Goal: Book appointment/travel/reservation

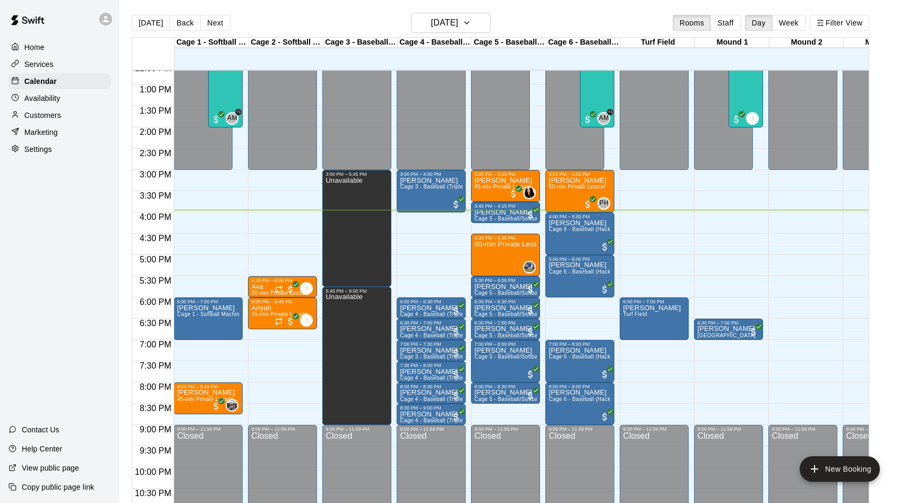
scroll to position [536, 0]
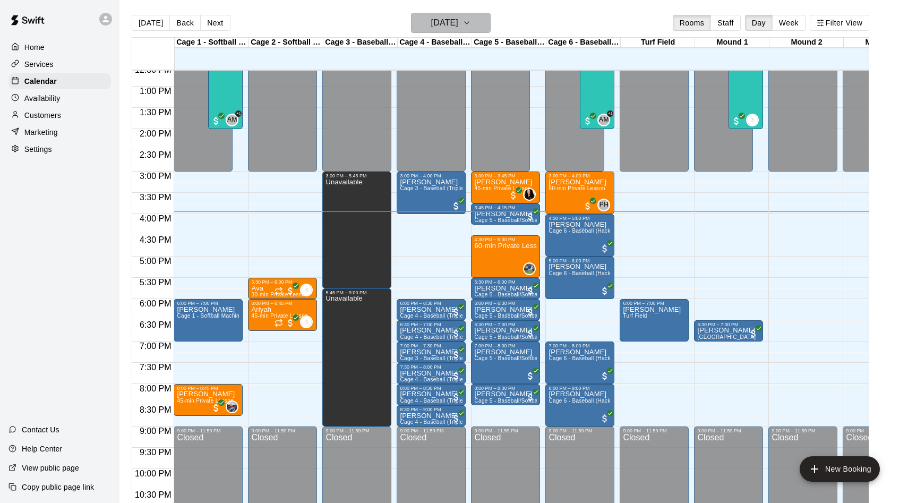
click at [458, 29] on h6 "[DATE]" at bounding box center [444, 22] width 27 height 15
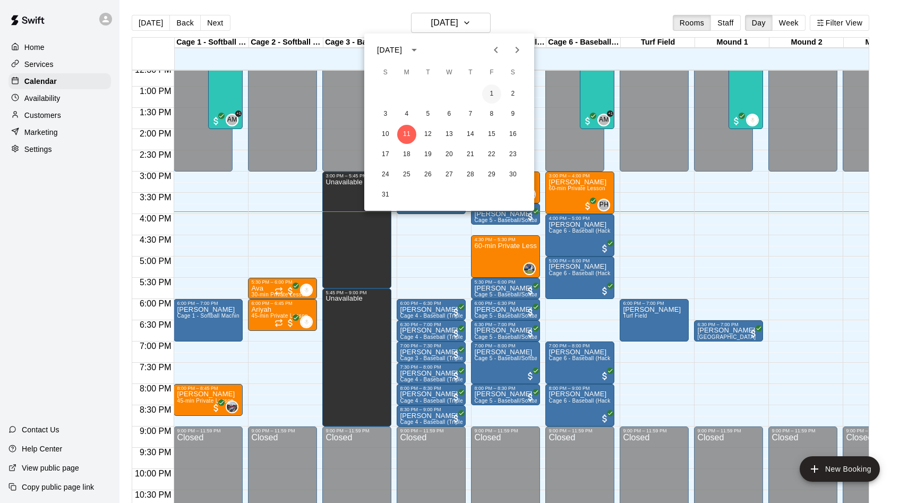
click at [494, 96] on button "1" at bounding box center [491, 93] width 19 height 19
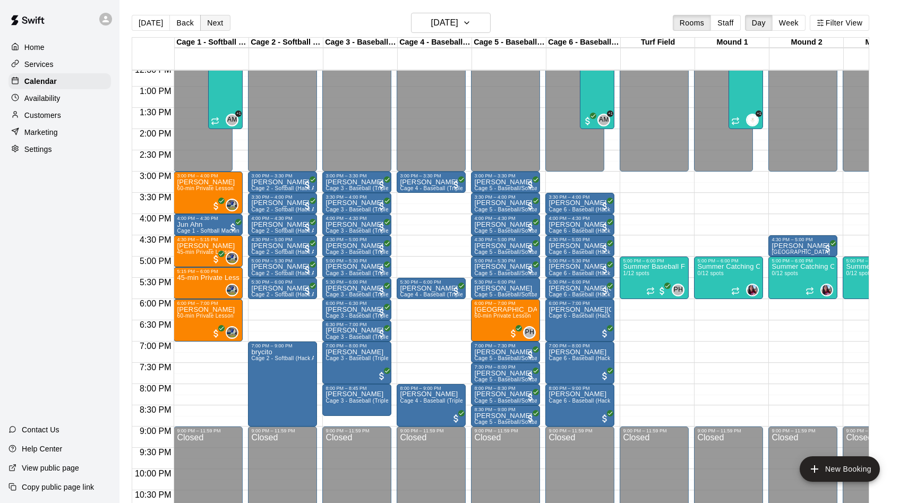
click at [209, 22] on button "Next" at bounding box center [215, 23] width 30 height 16
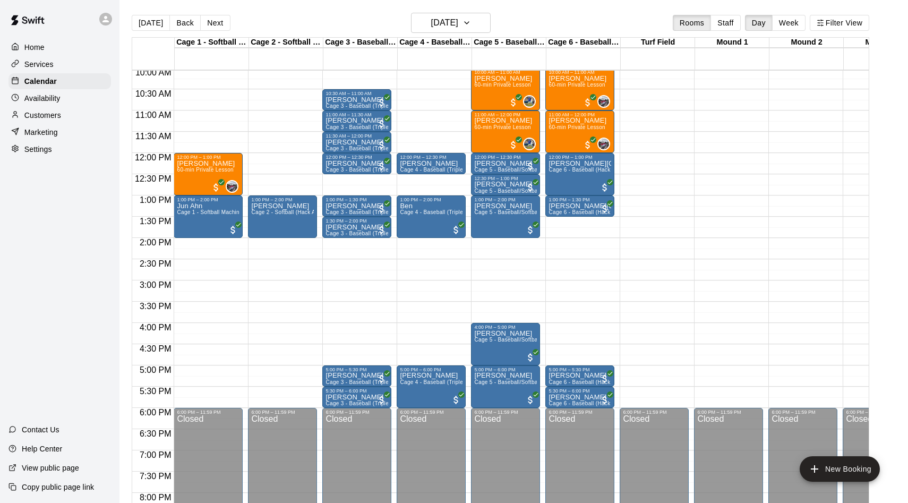
scroll to position [335, 0]
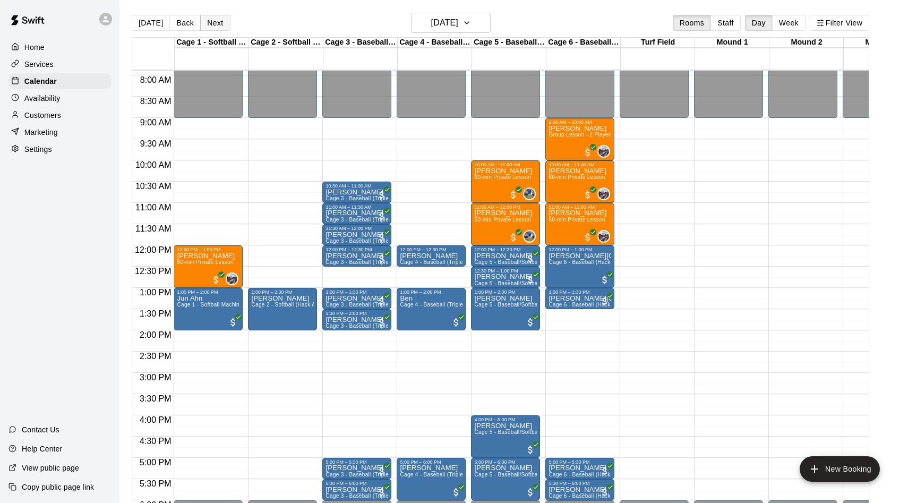
click at [219, 25] on button "Next" at bounding box center [215, 23] width 30 height 16
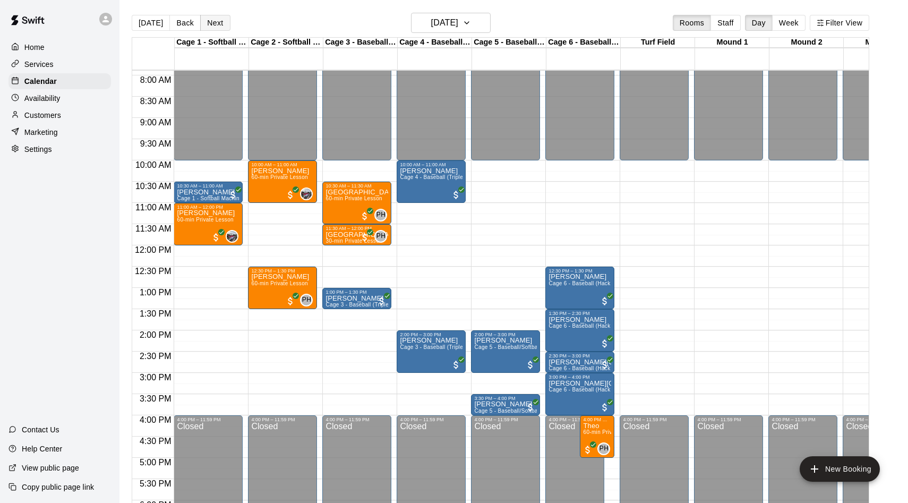
click at [212, 27] on button "Next" at bounding box center [215, 23] width 30 height 16
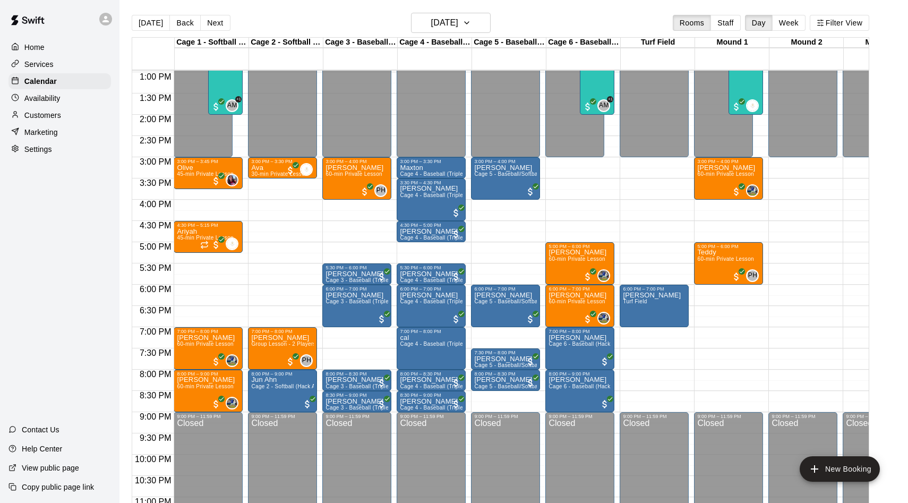
scroll to position [561, 0]
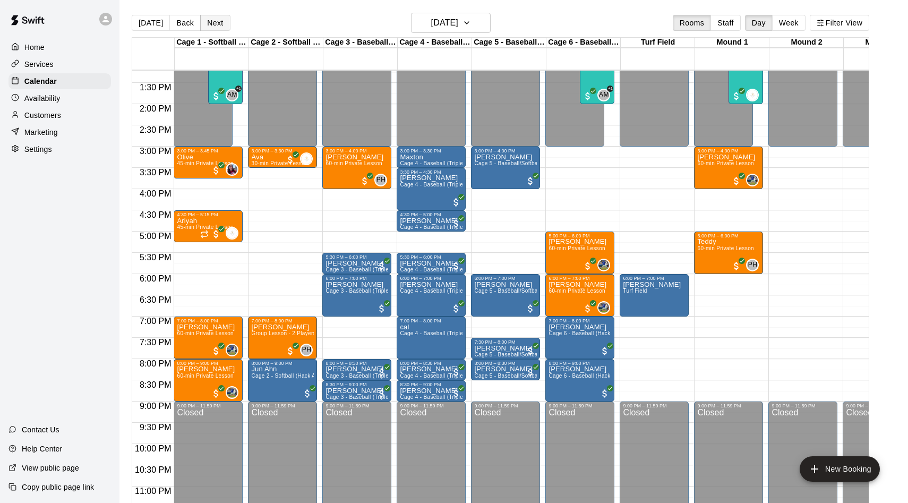
click at [213, 22] on button "Next" at bounding box center [215, 23] width 30 height 16
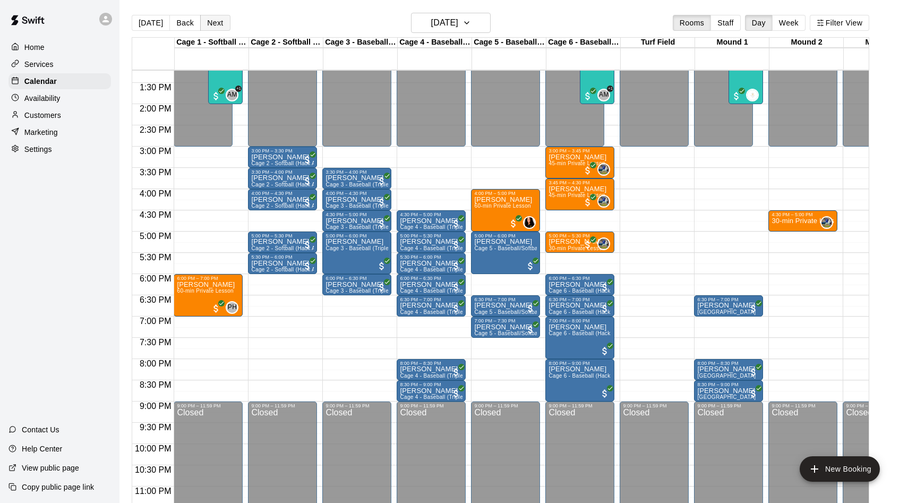
click at [214, 22] on button "Next" at bounding box center [215, 23] width 30 height 16
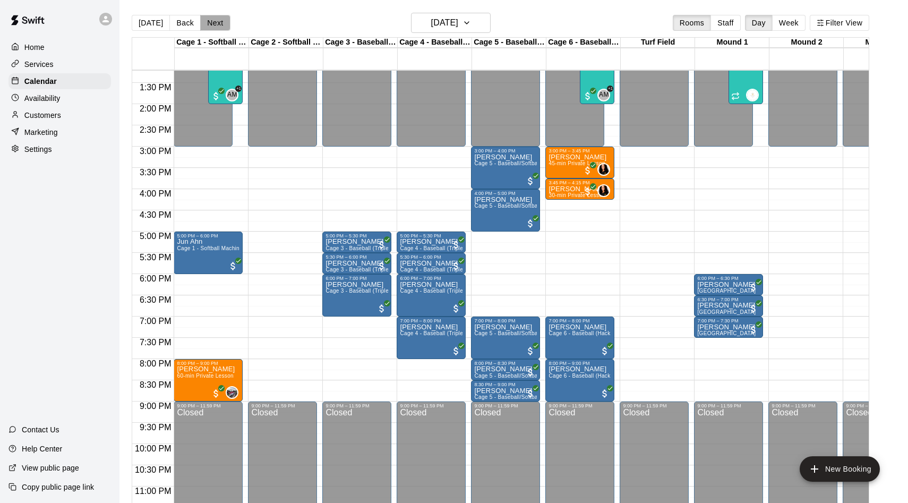
click at [211, 22] on button "Next" at bounding box center [215, 23] width 30 height 16
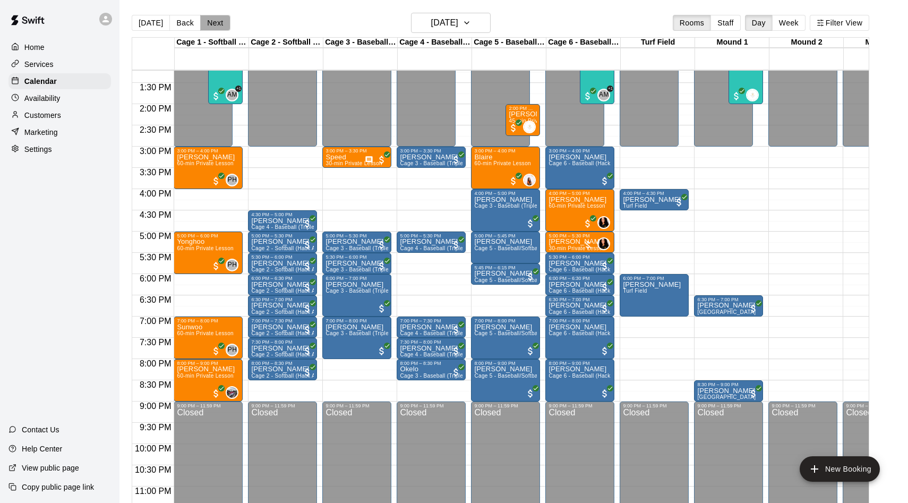
click at [211, 27] on button "Next" at bounding box center [215, 23] width 30 height 16
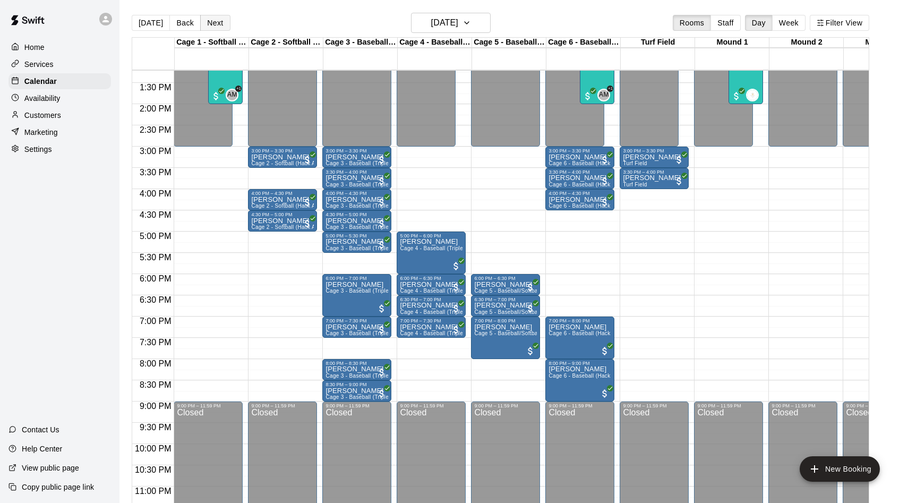
click at [225, 23] on button "Next" at bounding box center [215, 23] width 30 height 16
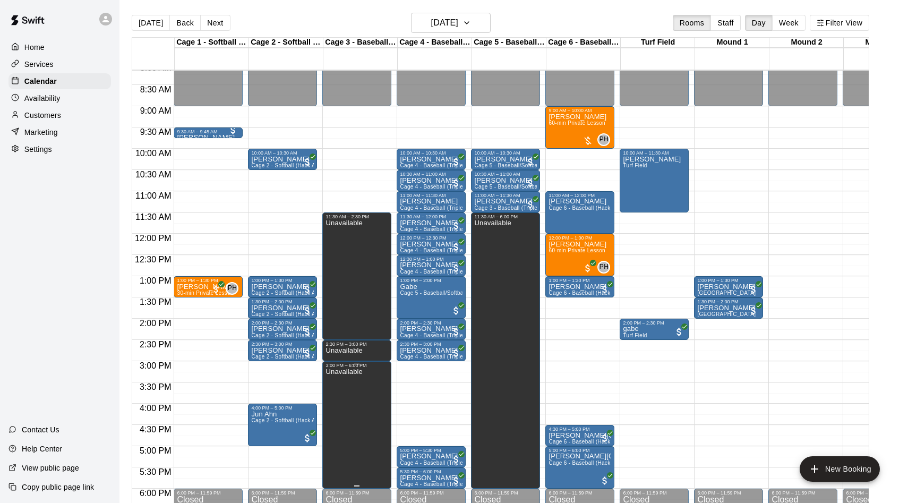
scroll to position [328, 0]
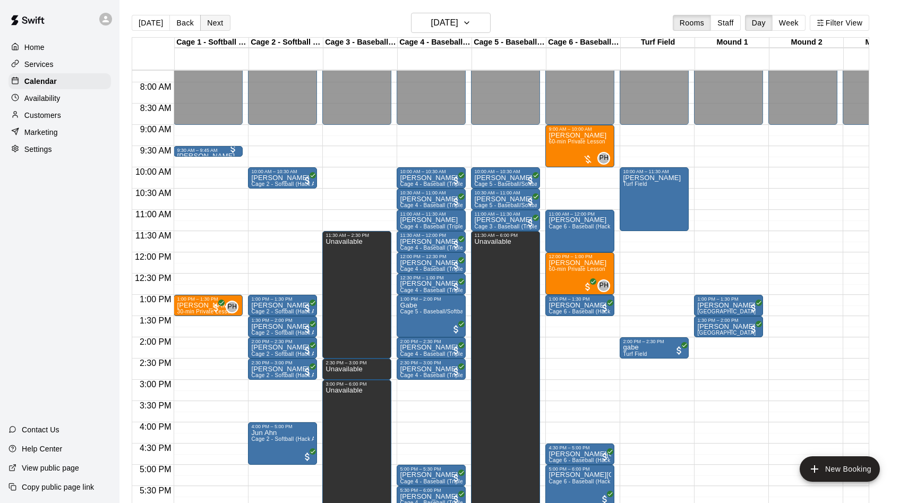
click at [208, 24] on button "Next" at bounding box center [215, 23] width 30 height 16
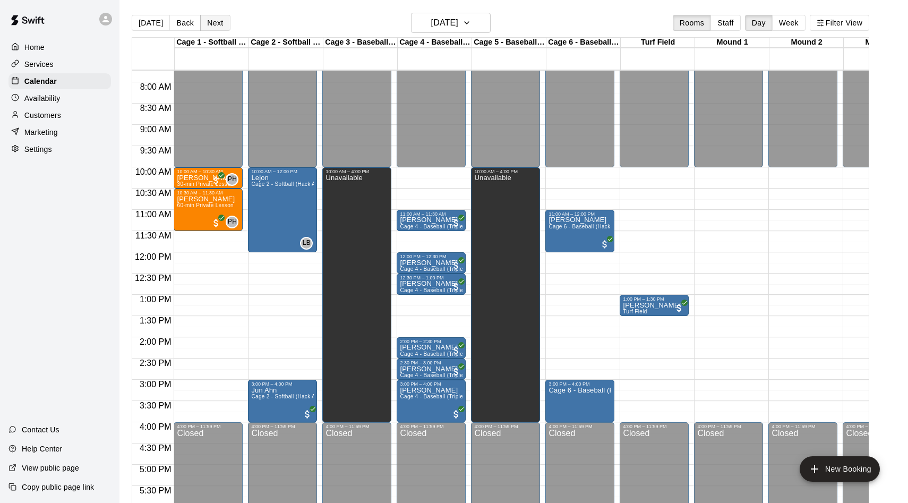
click at [203, 19] on button "Next" at bounding box center [215, 23] width 30 height 16
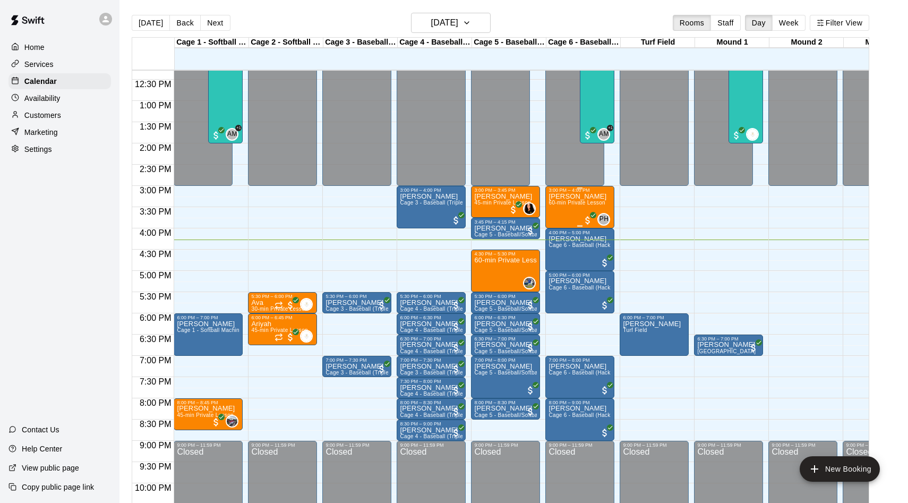
scroll to position [523, 0]
click at [222, 20] on button "Next" at bounding box center [215, 23] width 30 height 16
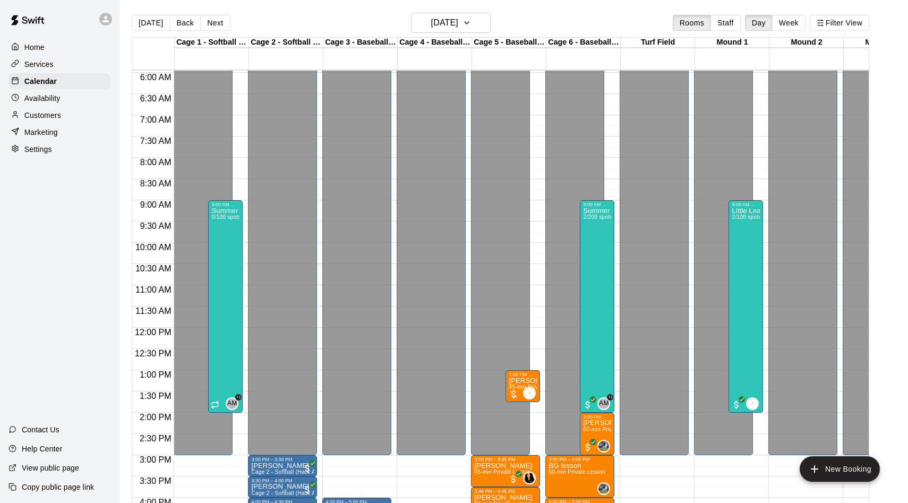
scroll to position [254, 0]
click at [836, 472] on button "New Booking" at bounding box center [840, 468] width 80 height 25
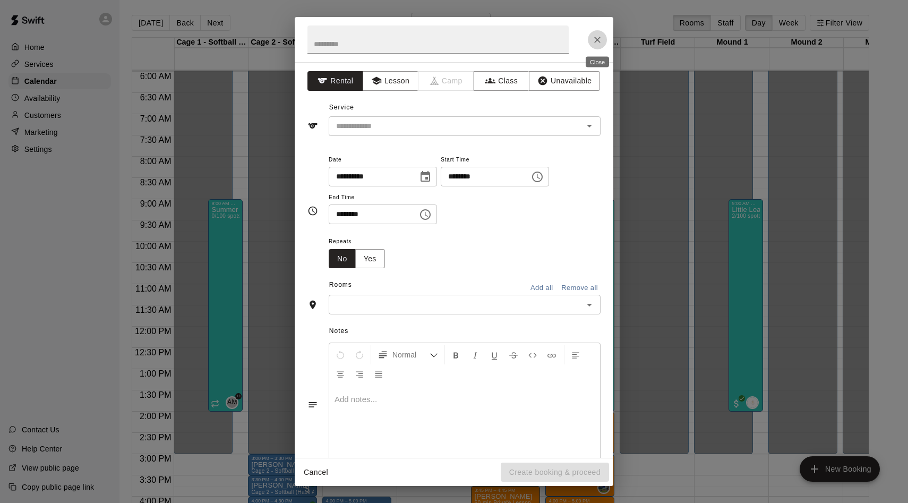
click at [592, 35] on icon "Close" at bounding box center [597, 40] width 11 height 11
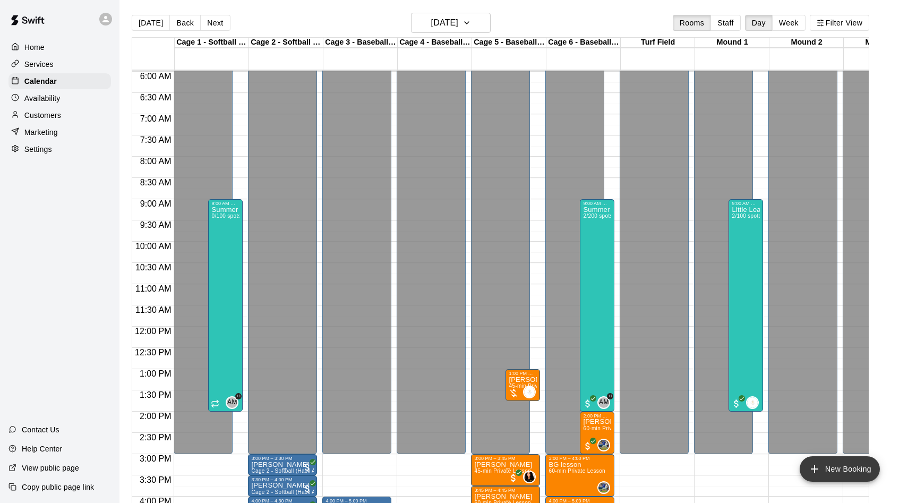
click at [844, 461] on button "New Booking" at bounding box center [840, 468] width 80 height 25
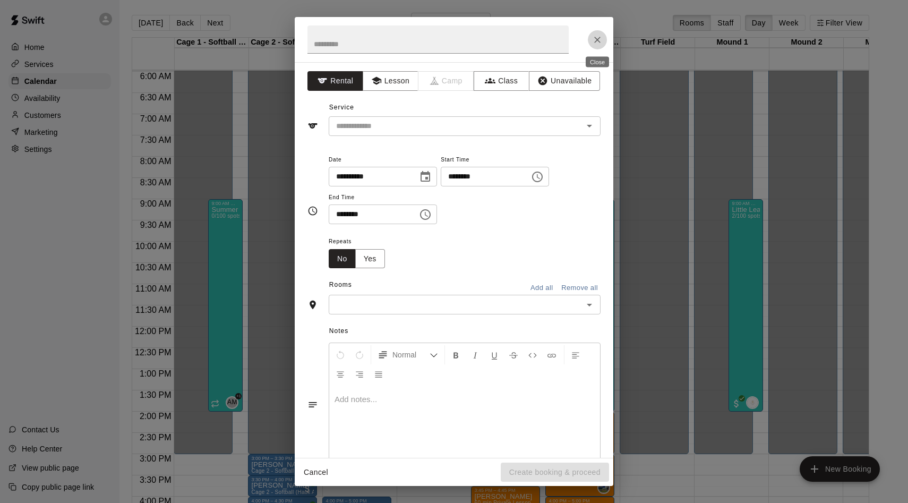
click at [596, 48] on button "Close" at bounding box center [597, 39] width 19 height 19
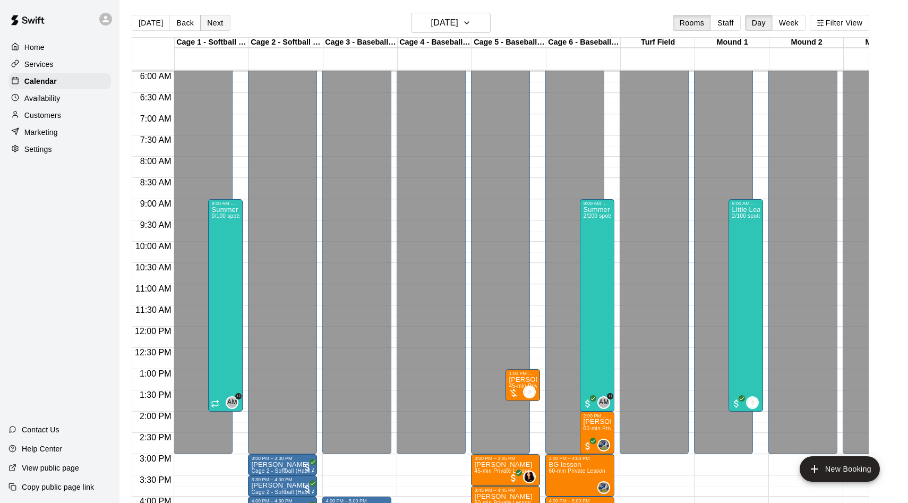
click at [220, 23] on button "Next" at bounding box center [215, 23] width 30 height 16
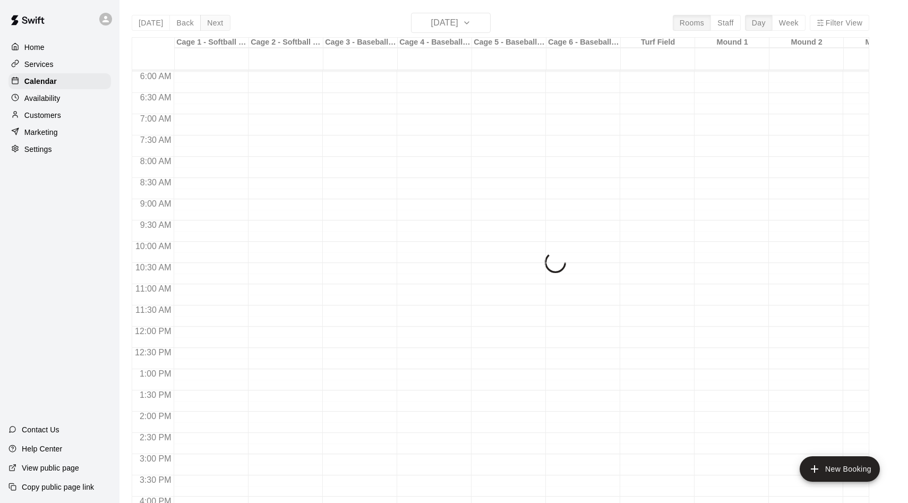
click at [220, 23] on div "[DATE] Back [DATE][DATE] Rooms Staff Day Week Filter View Cage 1 - Softball (Ha…" at bounding box center [501, 264] width 738 height 503
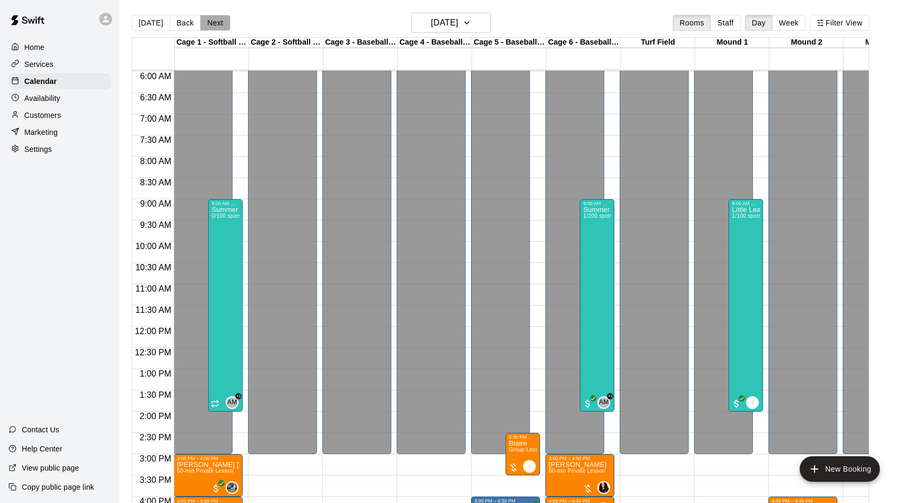
click at [217, 24] on button "Next" at bounding box center [215, 23] width 30 height 16
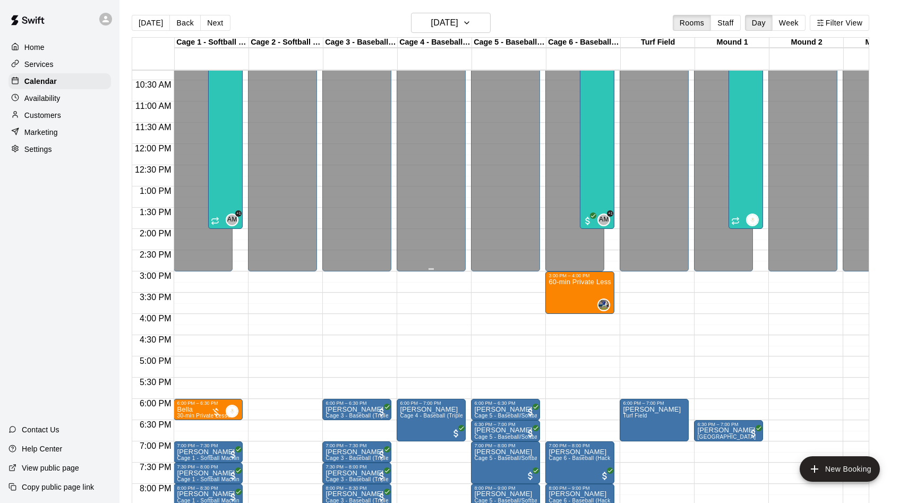
scroll to position [442, 0]
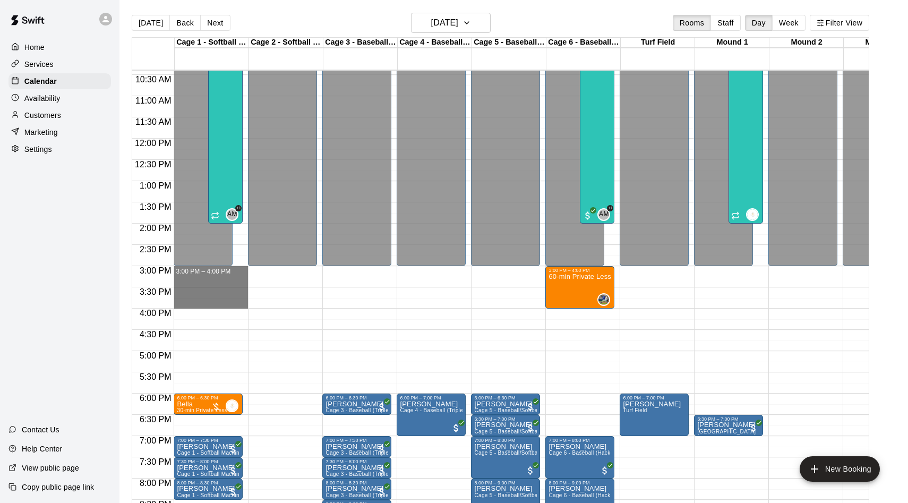
drag, startPoint x: 211, startPoint y: 268, endPoint x: 211, endPoint y: 308, distance: 40.4
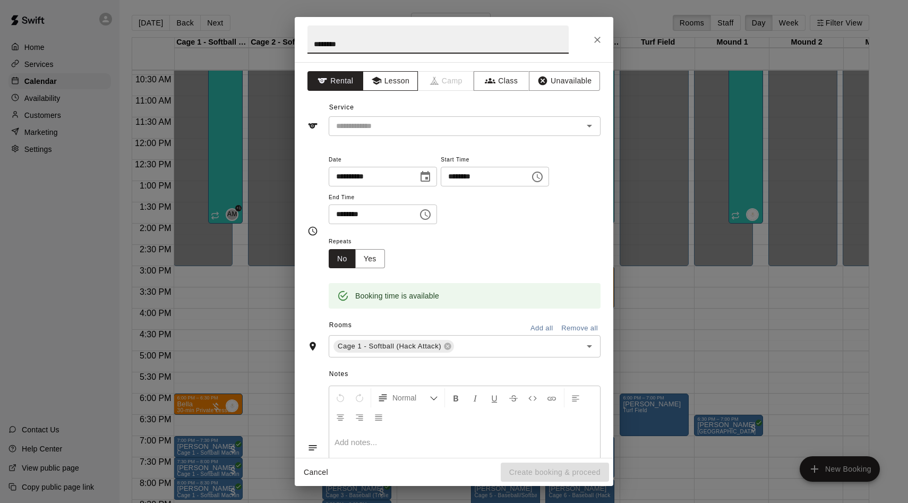
type input "*******"
click at [390, 76] on button "Lesson" at bounding box center [391, 81] width 56 height 20
click at [360, 133] on div "​" at bounding box center [465, 126] width 272 height 20
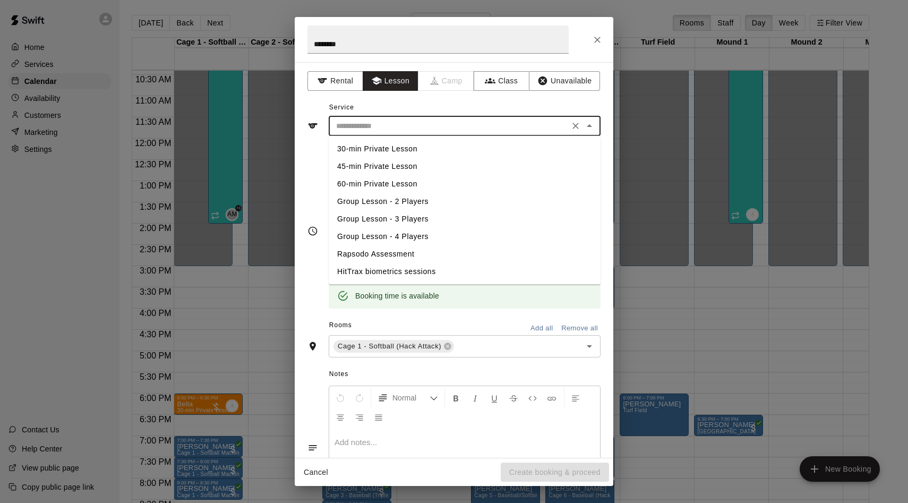
click at [379, 186] on li "60-min Private Lesson" at bounding box center [465, 184] width 272 height 18
type input "**********"
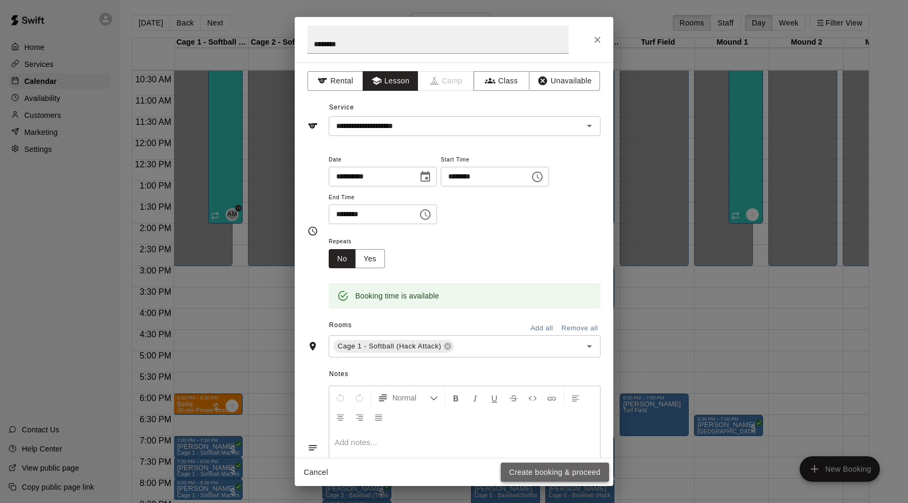
click at [534, 471] on button "Create booking & proceed" at bounding box center [555, 473] width 108 height 20
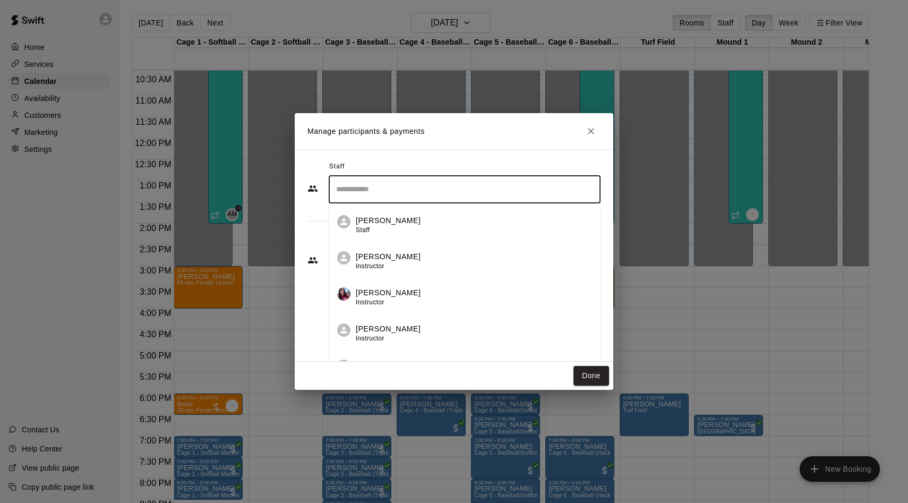
click at [388, 192] on input "Search staff" at bounding box center [464, 189] width 262 height 19
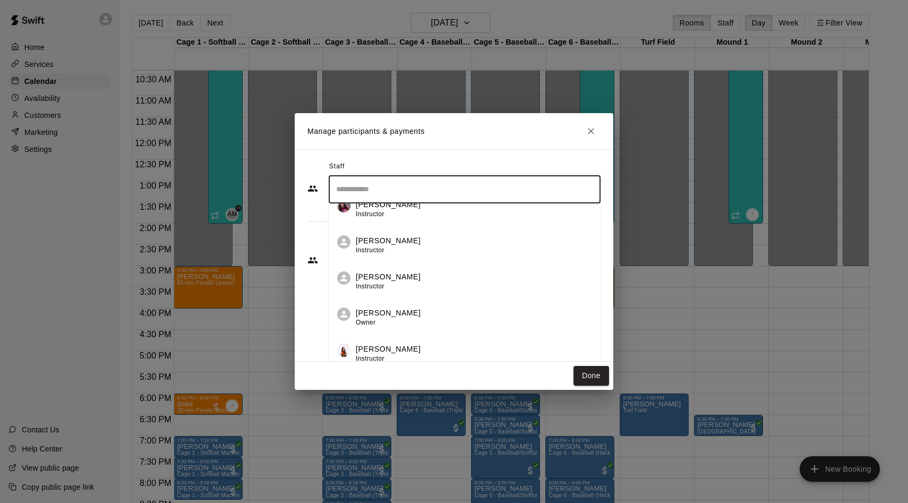
scroll to position [89, 0]
click at [384, 290] on div "[PERSON_NAME] Instructor" at bounding box center [388, 280] width 65 height 21
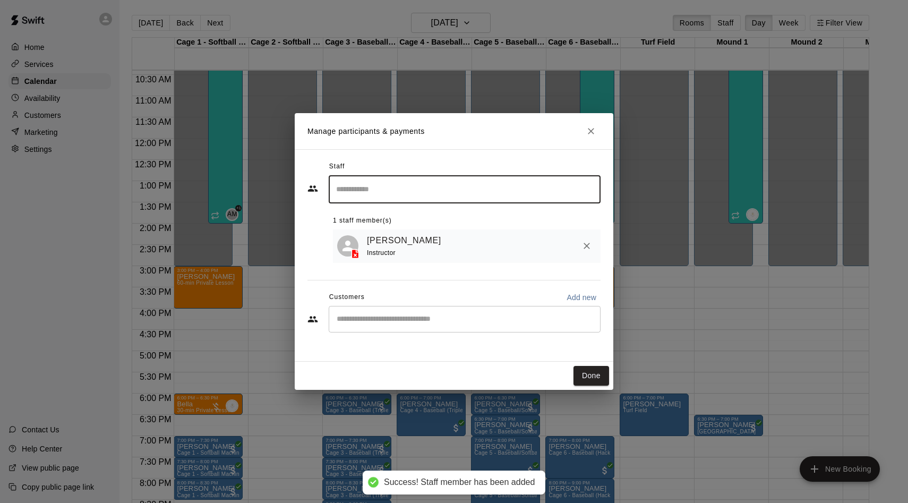
click at [385, 320] on input "Start typing to search customers..." at bounding box center [464, 319] width 262 height 11
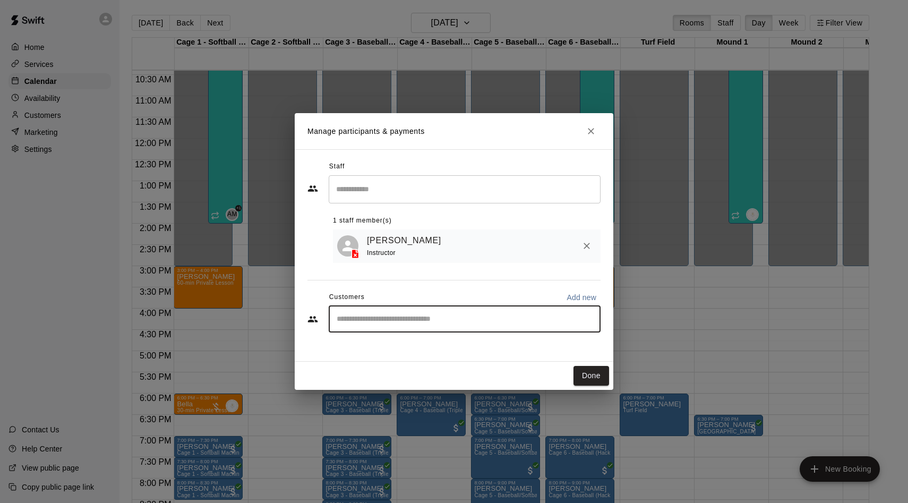
click at [396, 321] on input "Start typing to search customers..." at bounding box center [464, 319] width 262 height 11
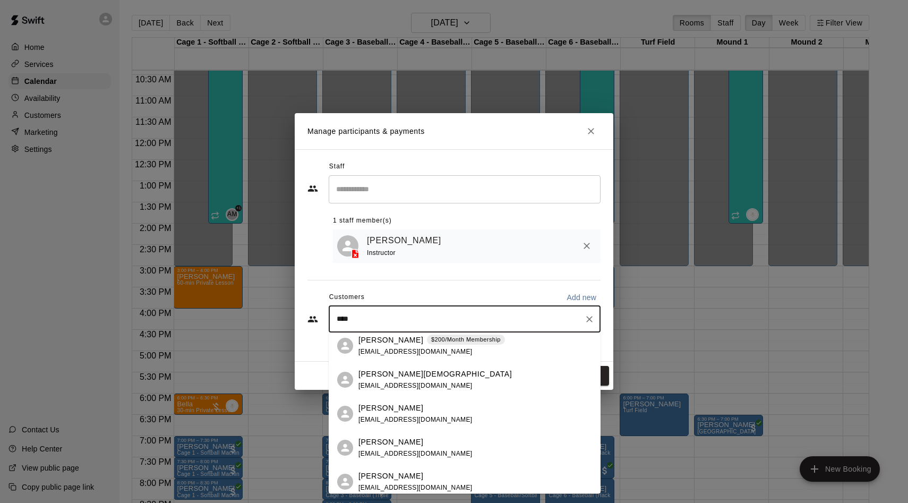
scroll to position [0, 0]
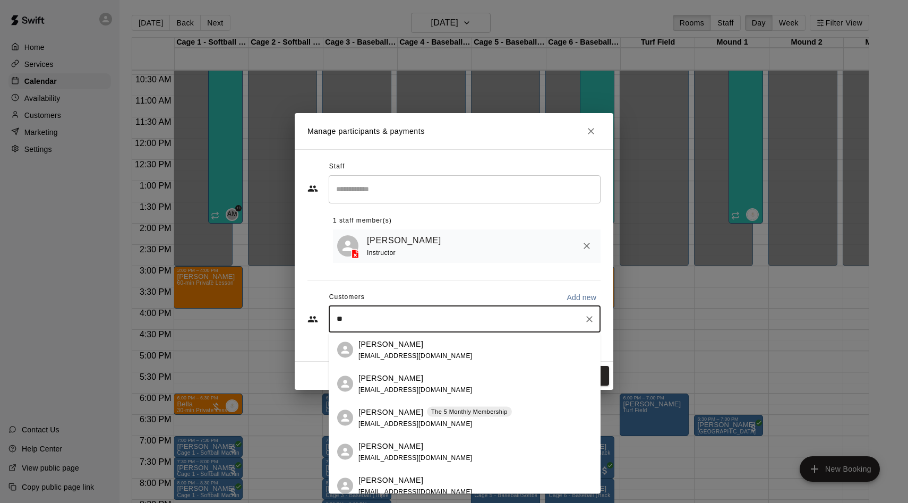
type input "*"
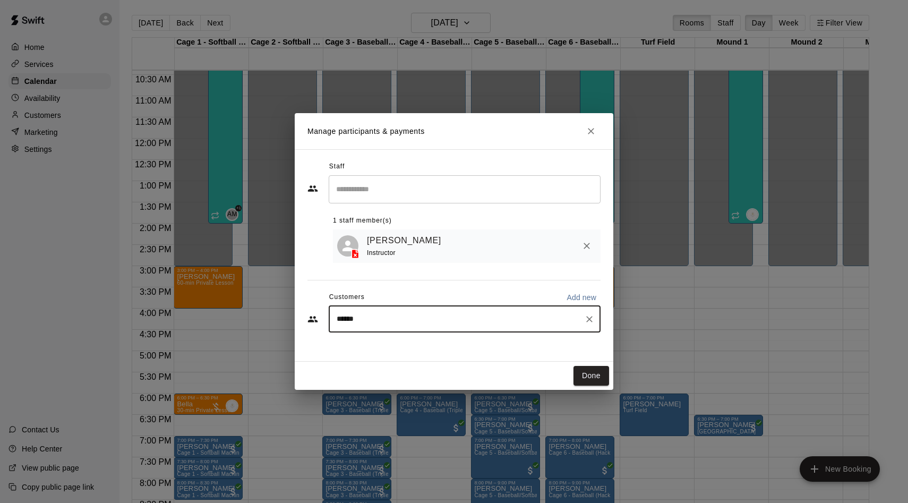
type input "*******"
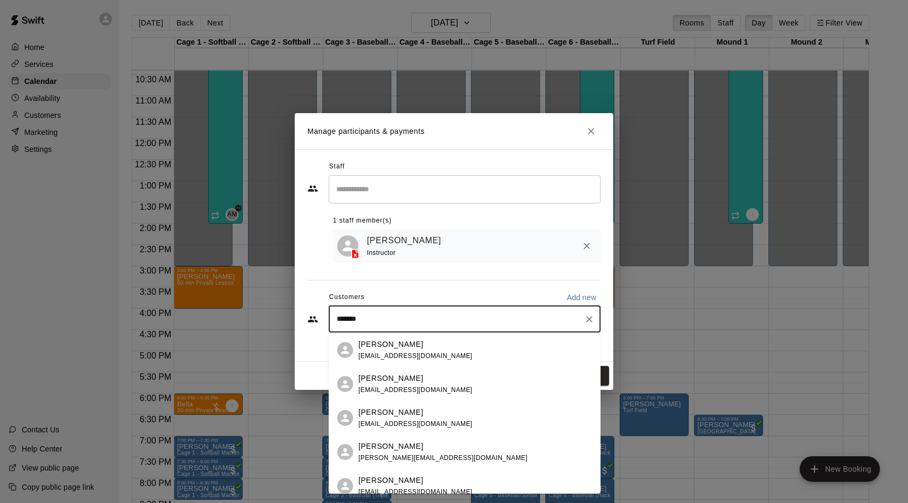
scroll to position [77, 0]
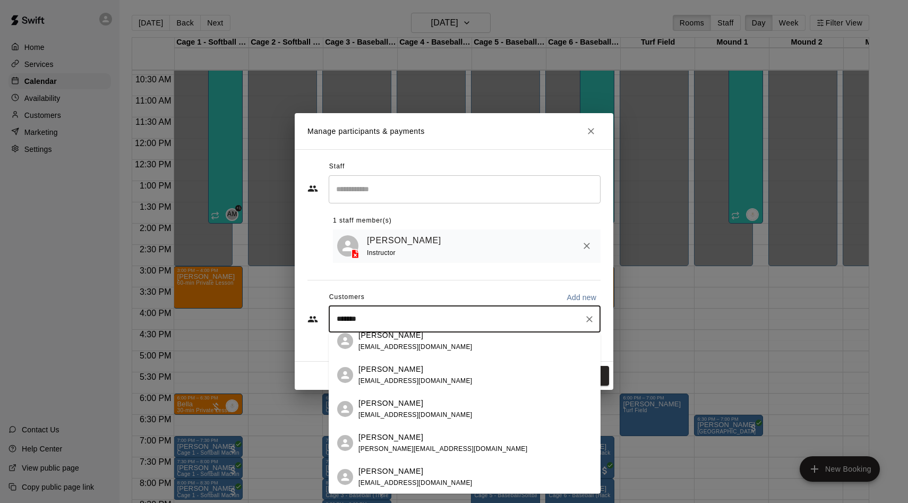
click at [408, 407] on p "[PERSON_NAME]" at bounding box center [390, 402] width 65 height 11
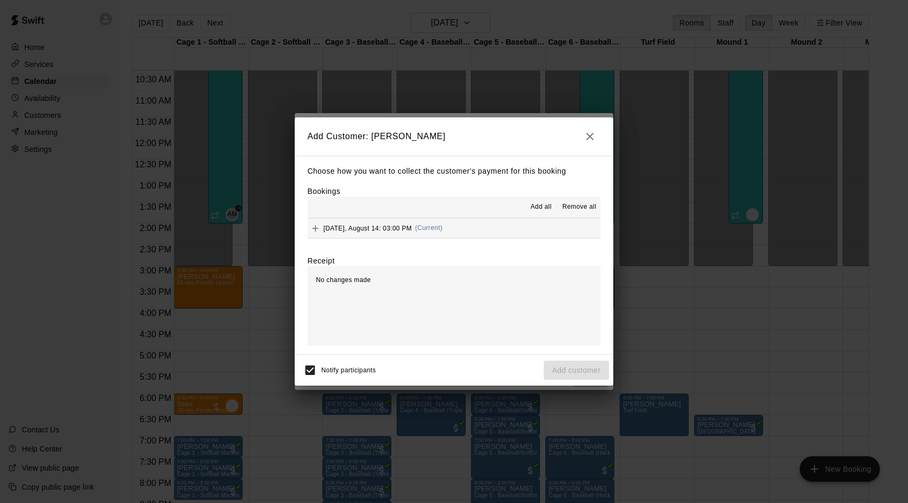
click at [545, 209] on span "Add all" at bounding box center [540, 207] width 21 height 11
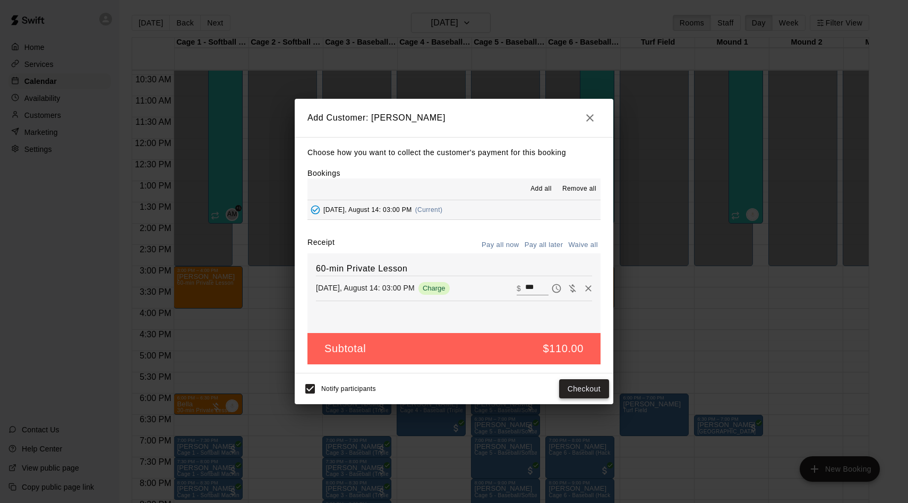
click at [584, 396] on button "Checkout" at bounding box center [584, 389] width 50 height 20
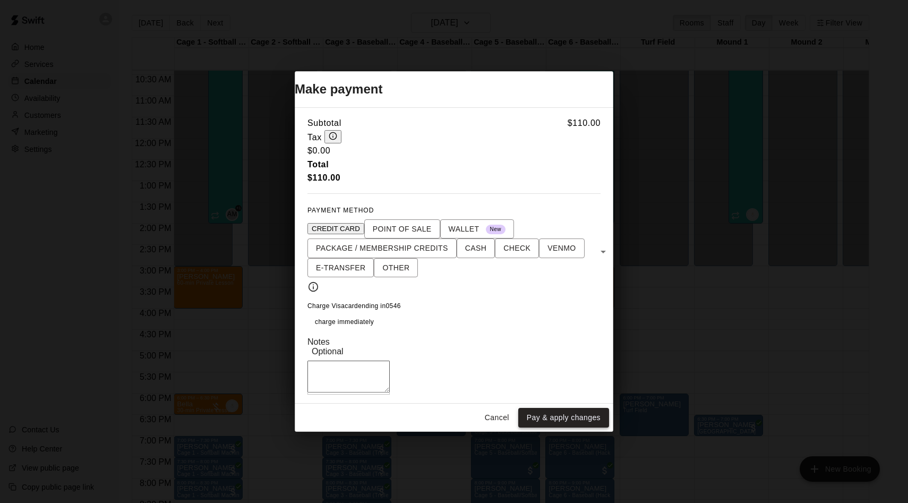
click at [576, 419] on button "Pay & apply changes" at bounding box center [563, 418] width 91 height 20
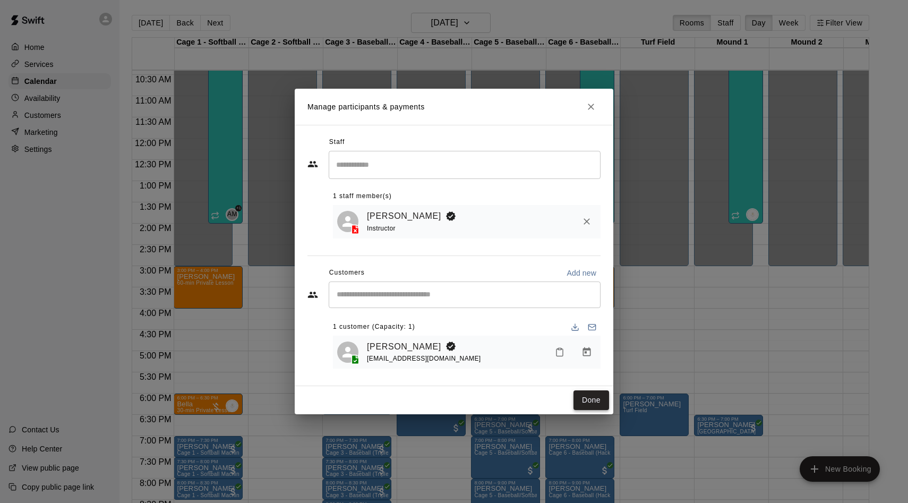
click at [587, 394] on button "Done" at bounding box center [591, 400] width 36 height 20
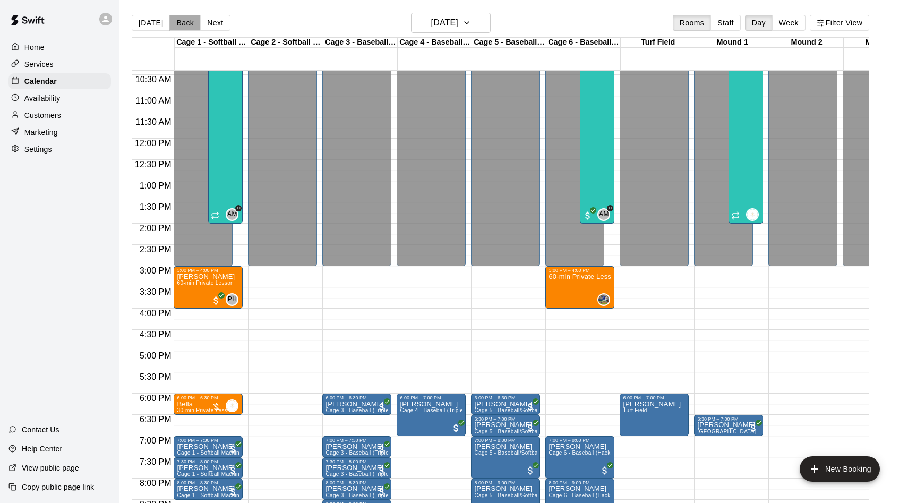
click at [181, 28] on button "Back" at bounding box center [184, 23] width 31 height 16
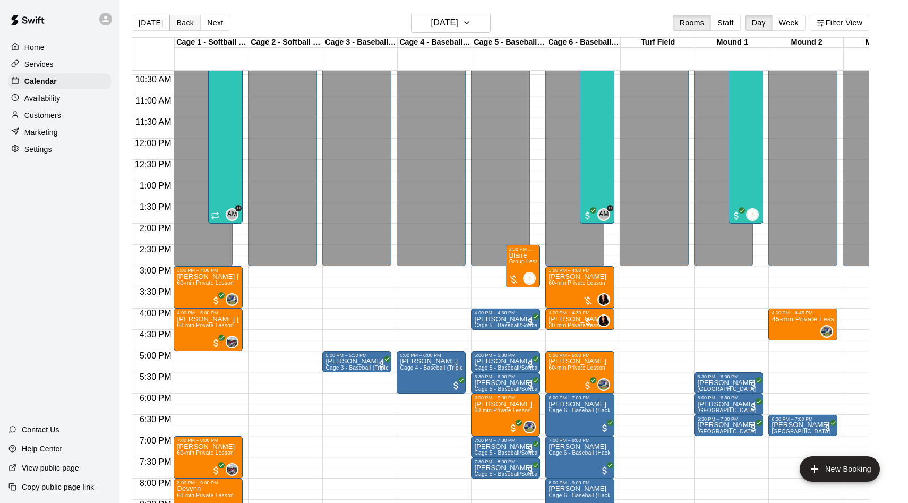
click at [183, 22] on button "Back" at bounding box center [184, 23] width 31 height 16
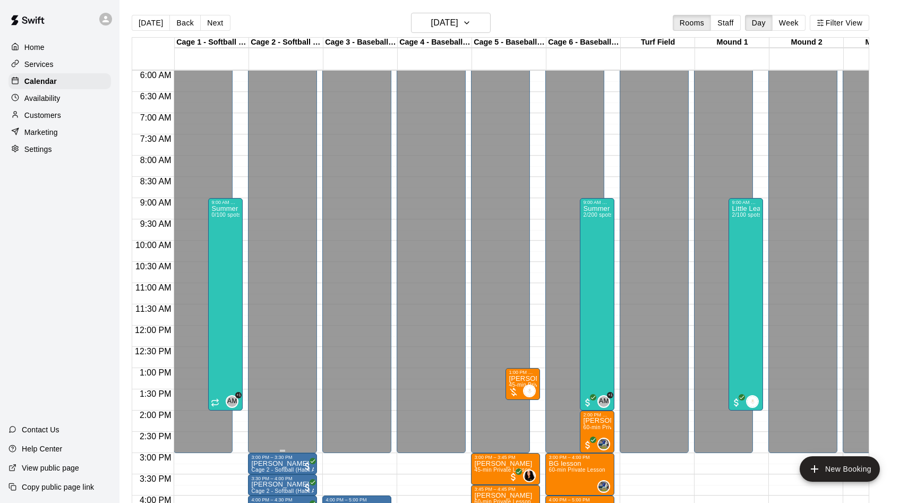
scroll to position [252, 0]
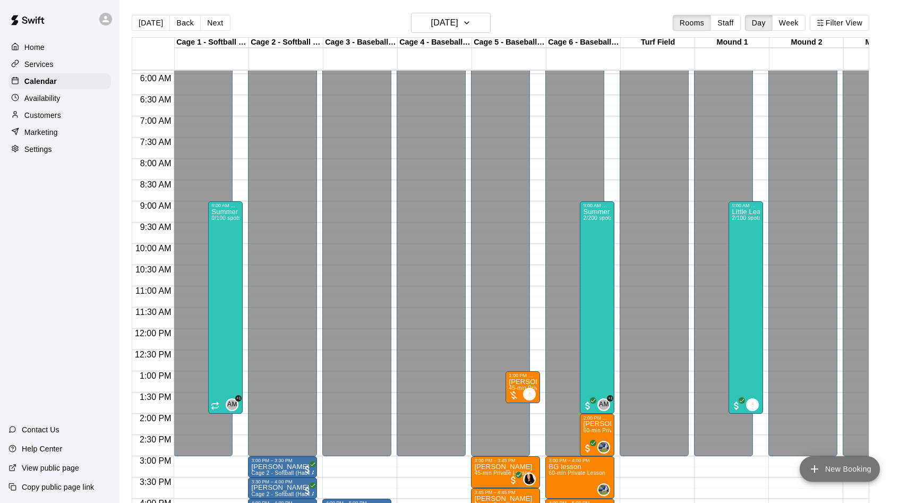
click at [858, 472] on button "New Booking" at bounding box center [840, 468] width 80 height 25
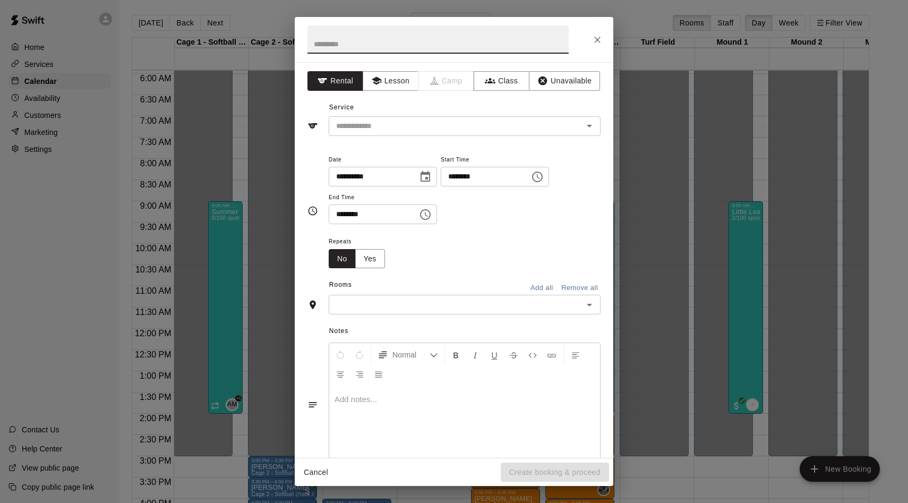
click at [470, 176] on input "********" at bounding box center [482, 177] width 82 height 20
click at [454, 180] on input "********" at bounding box center [482, 177] width 82 height 20
click at [408, 134] on div "​" at bounding box center [465, 126] width 272 height 20
type input "********"
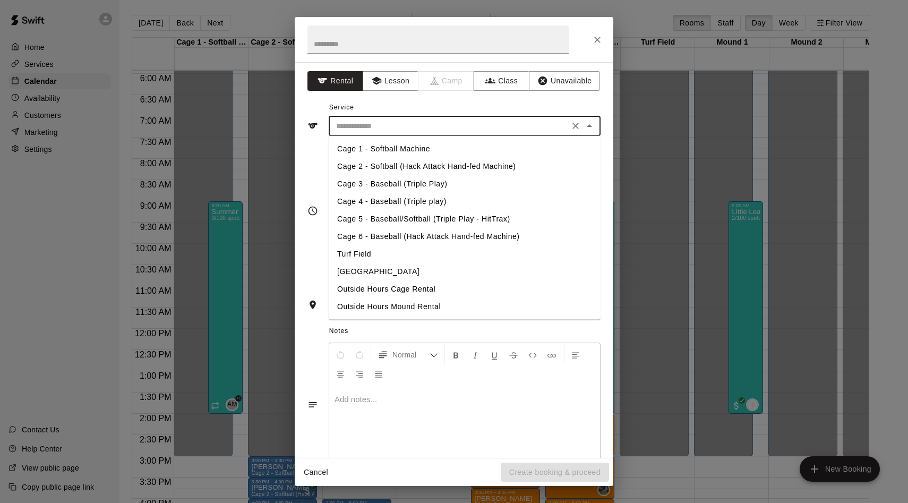
click at [393, 97] on div "**********" at bounding box center [454, 260] width 319 height 396
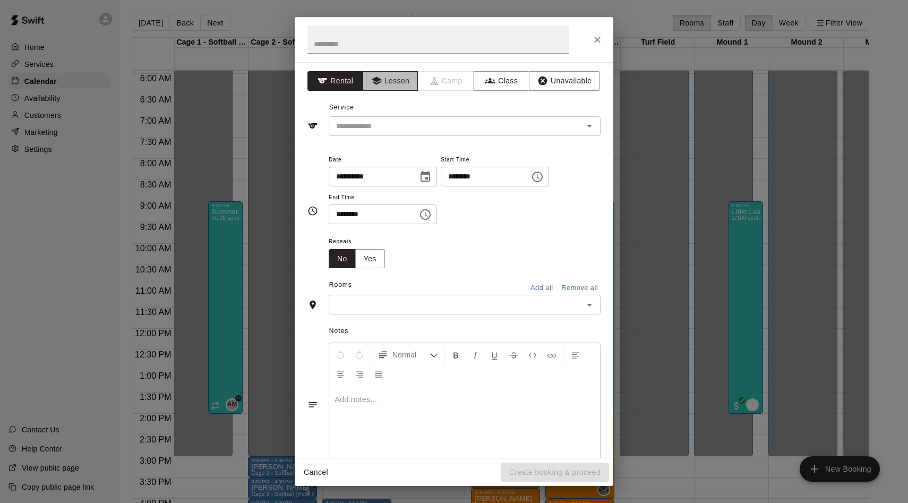
click at [393, 82] on button "Lesson" at bounding box center [391, 81] width 56 height 20
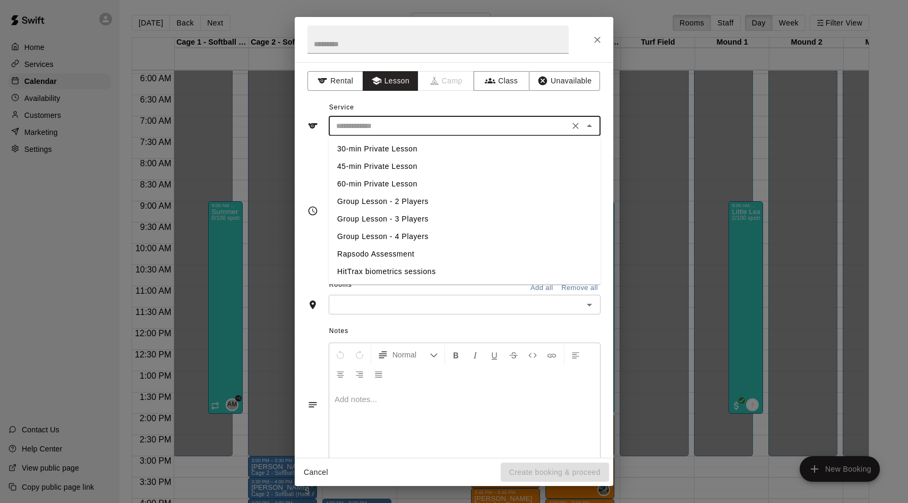
click at [381, 130] on input "text" at bounding box center [449, 125] width 234 height 13
click at [369, 186] on li "60-min Private Lesson" at bounding box center [465, 184] width 272 height 18
type input "**********"
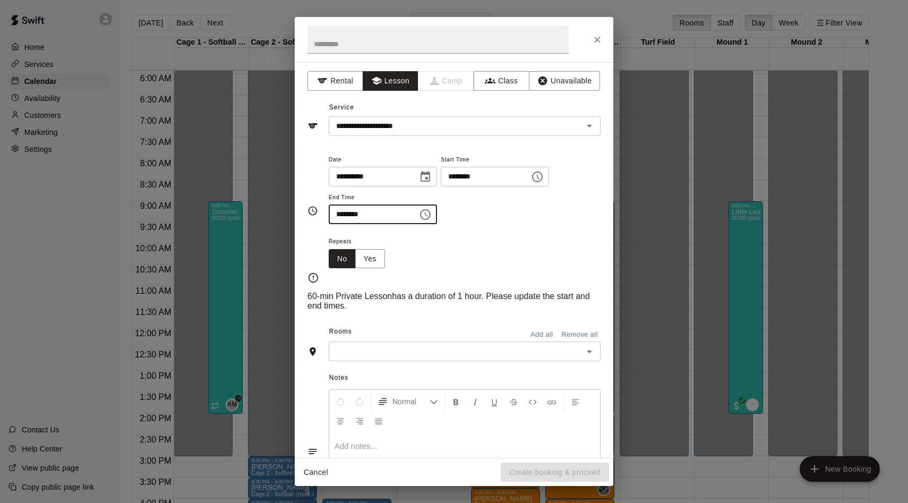
click at [339, 216] on input "********" at bounding box center [370, 214] width 82 height 20
click at [362, 219] on input "********" at bounding box center [370, 214] width 82 height 20
click at [370, 215] on input "********" at bounding box center [370, 214] width 82 height 20
click at [359, 215] on input "********" at bounding box center [370, 214] width 82 height 20
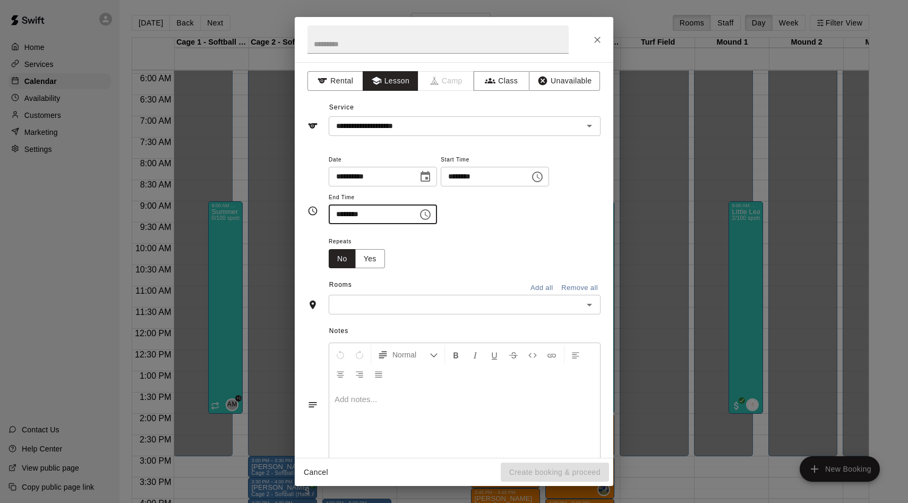
type input "********"
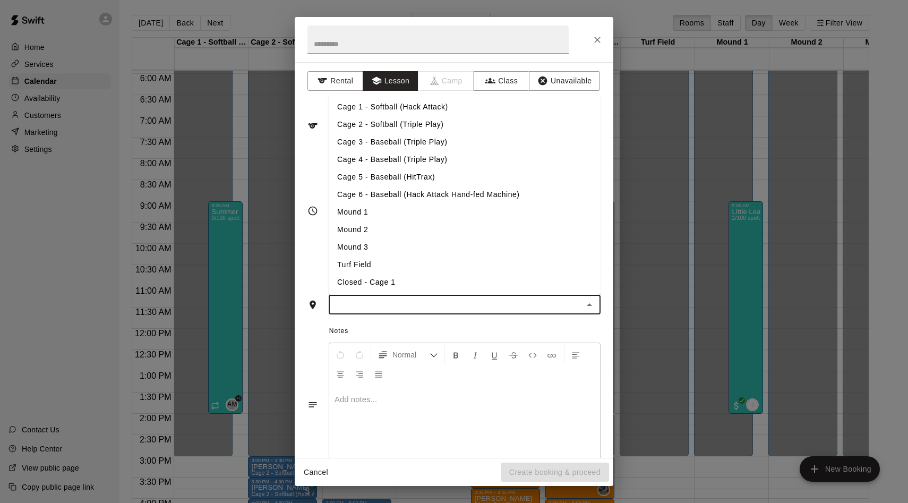
click at [463, 301] on input "text" at bounding box center [456, 304] width 248 height 13
click at [370, 178] on li "Cage 5 - Baseball (HitTrax)" at bounding box center [465, 177] width 272 height 18
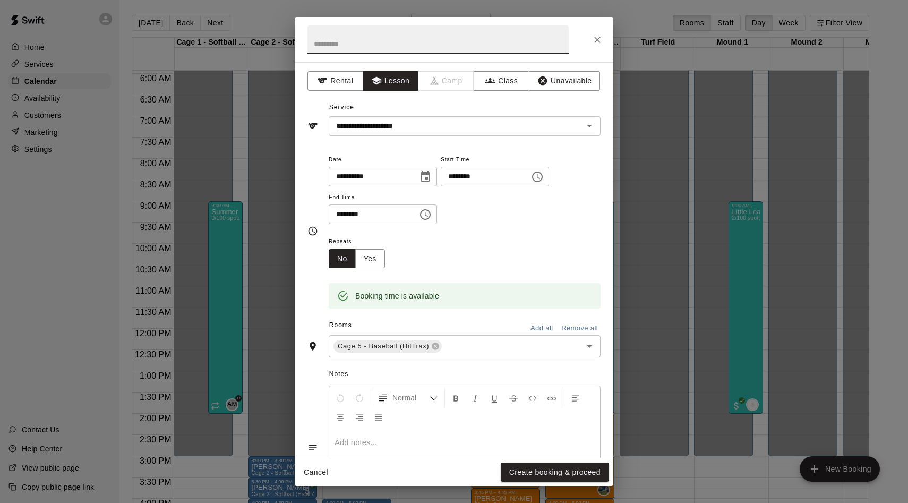
click at [380, 43] on input "text" at bounding box center [437, 39] width 261 height 28
click at [365, 34] on input "text" at bounding box center [437, 39] width 261 height 28
type input "******"
click at [527, 470] on button "Create booking & proceed" at bounding box center [555, 473] width 108 height 20
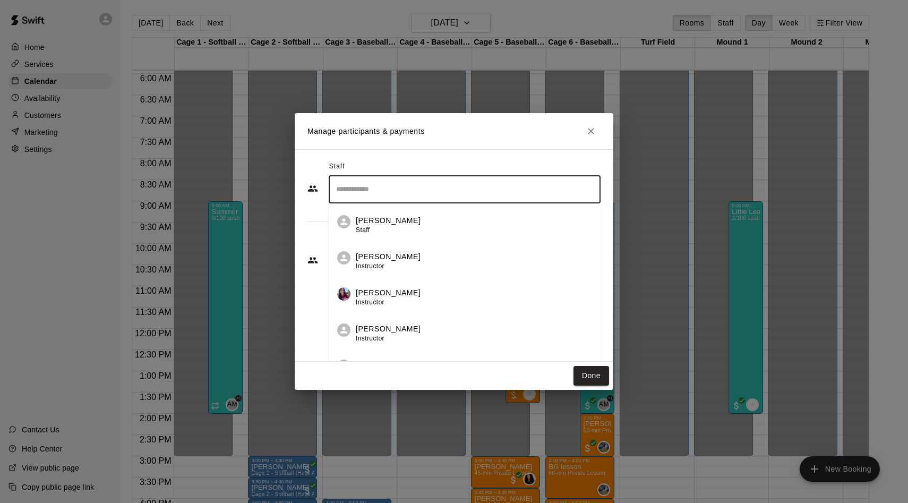
click at [350, 195] on input "Search staff" at bounding box center [464, 189] width 262 height 19
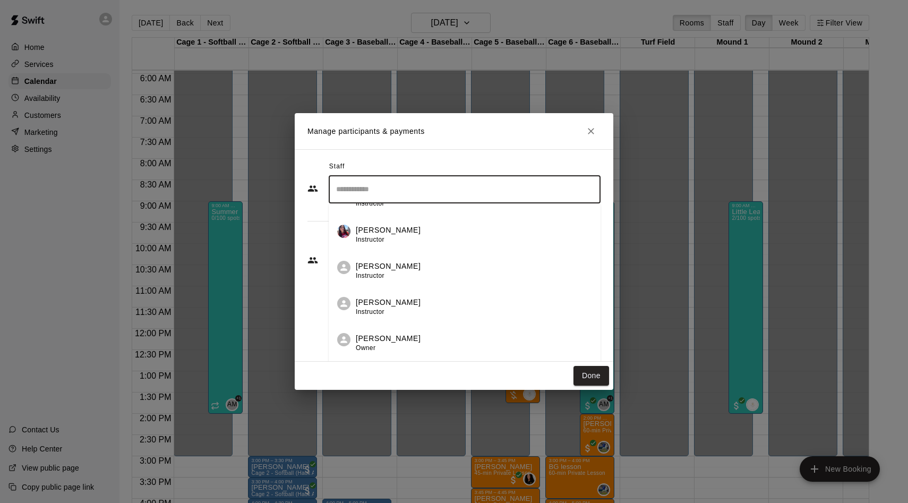
scroll to position [63, 0]
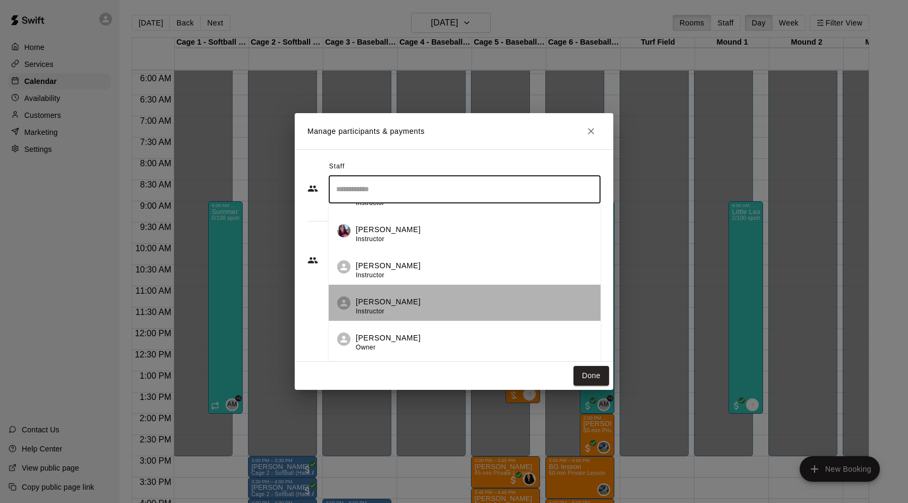
click at [382, 302] on p "[PERSON_NAME]" at bounding box center [388, 301] width 65 height 11
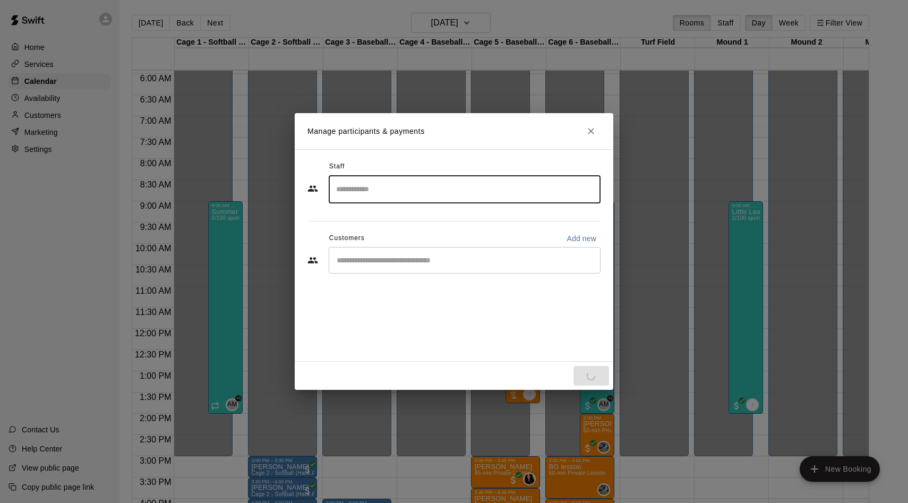
click at [365, 258] on input "Start typing to search customers..." at bounding box center [464, 260] width 262 height 11
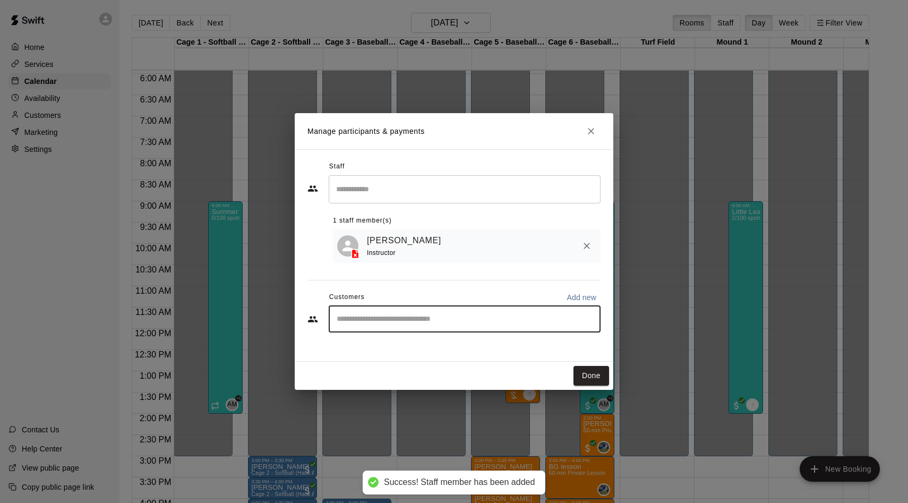
click at [389, 315] on input "Start typing to search customers..." at bounding box center [464, 319] width 262 height 11
type input "*****"
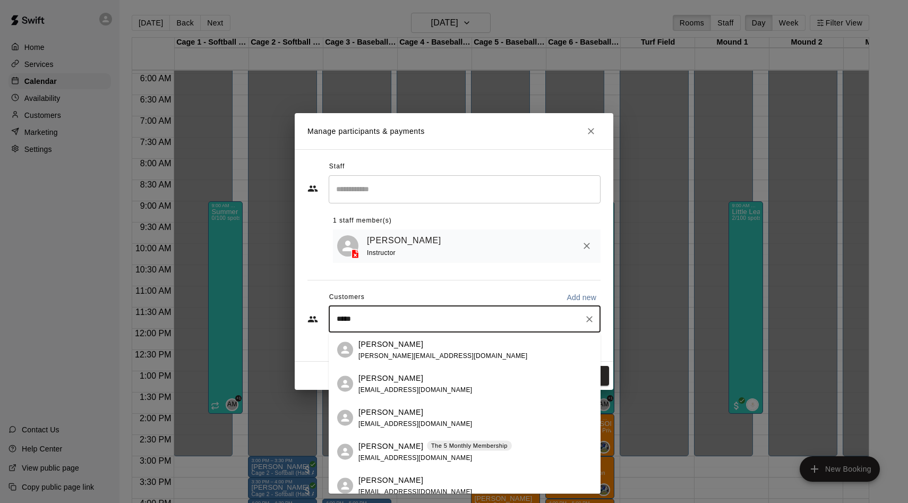
click at [384, 443] on p "[PERSON_NAME]" at bounding box center [390, 445] width 65 height 11
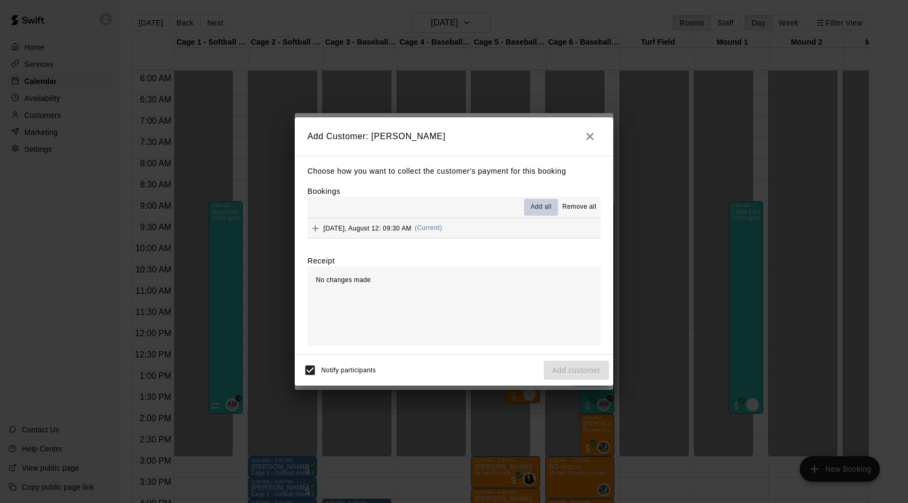
click at [535, 206] on span "Add all" at bounding box center [540, 207] width 21 height 11
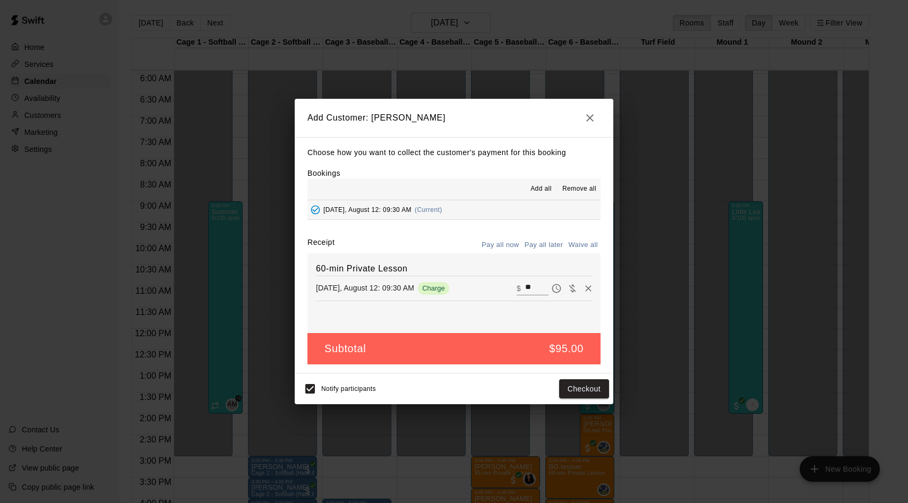
click at [532, 291] on input "**" at bounding box center [536, 288] width 23 height 14
type input "**"
click at [580, 391] on button "Checkout" at bounding box center [584, 389] width 50 height 20
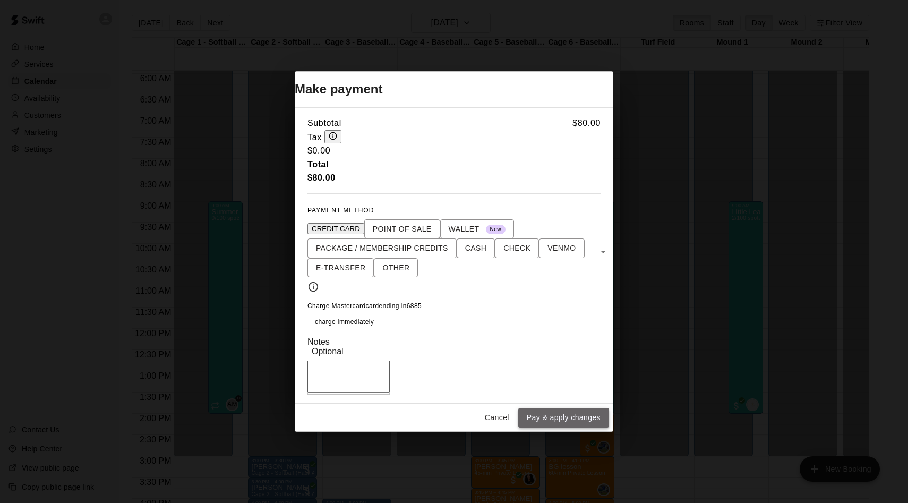
click at [559, 423] on button "Pay & apply changes" at bounding box center [563, 418] width 91 height 20
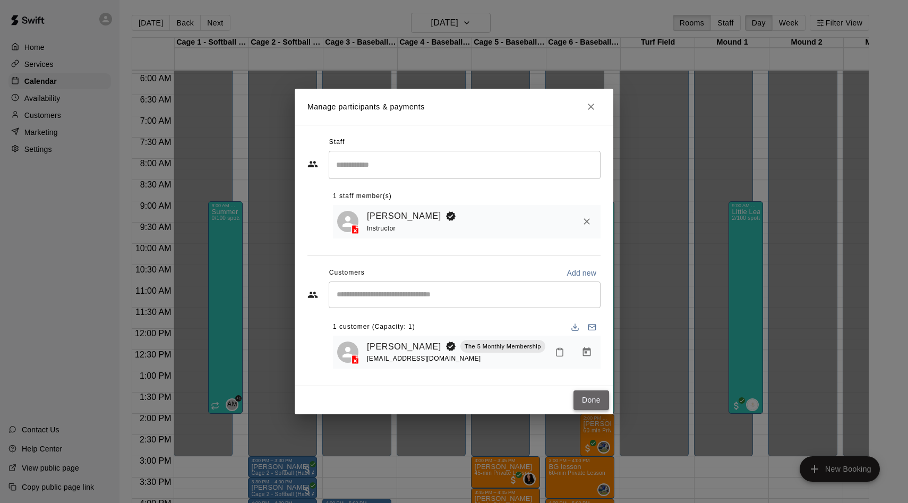
click at [599, 401] on button "Done" at bounding box center [591, 400] width 36 height 20
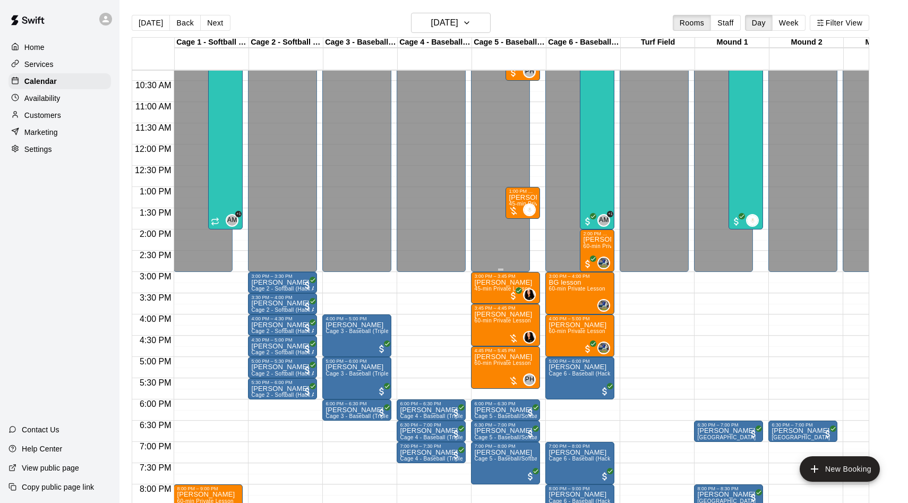
scroll to position [435, 0]
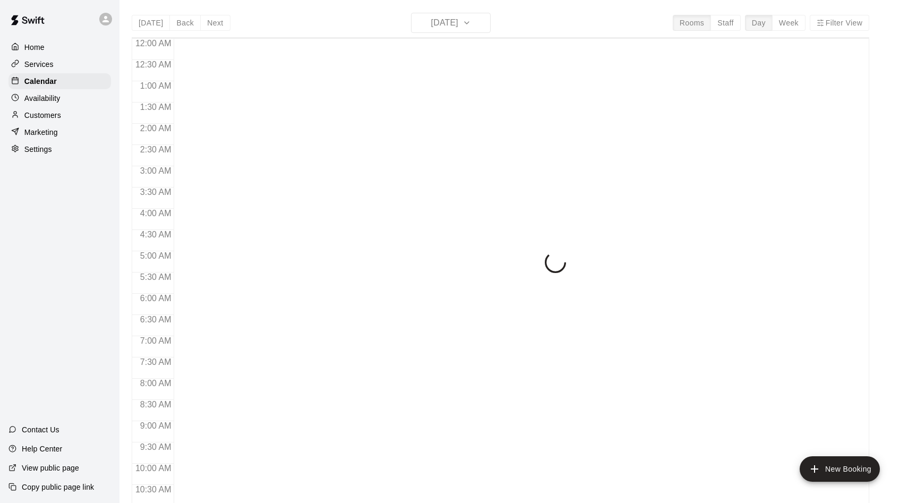
scroll to position [544, 0]
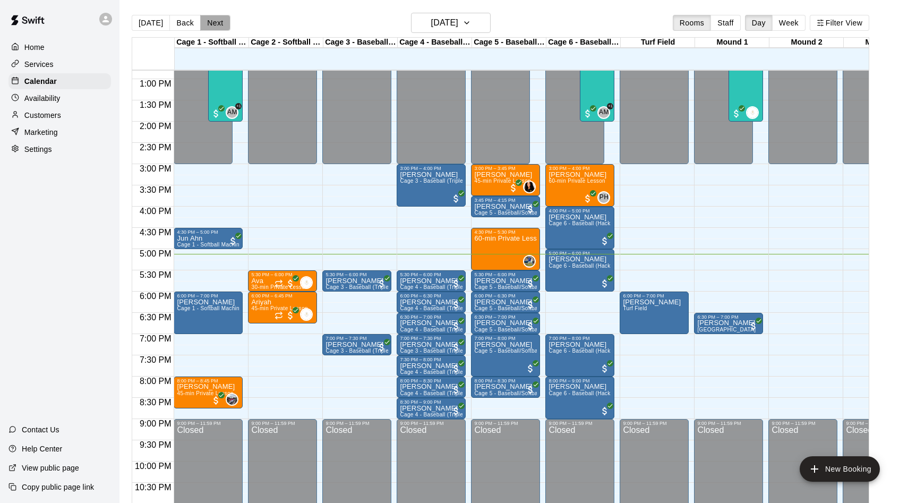
click at [217, 16] on button "Next" at bounding box center [215, 23] width 30 height 16
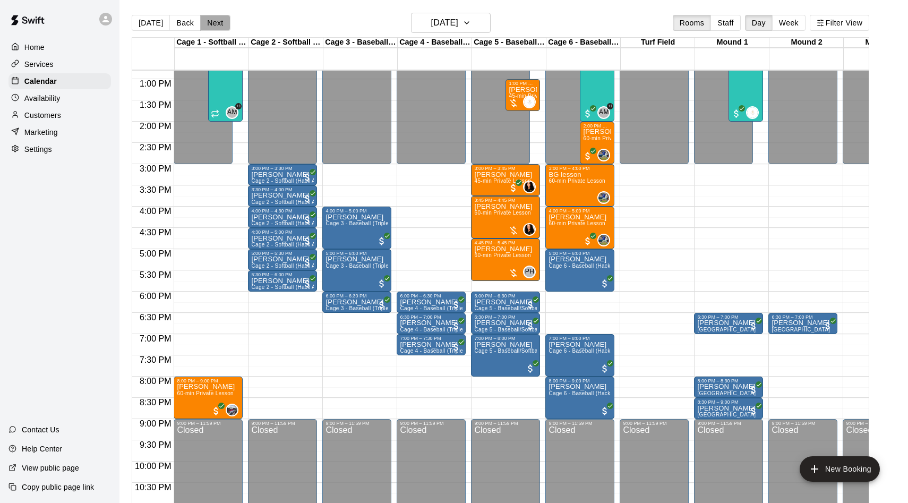
click at [216, 28] on button "Next" at bounding box center [215, 23] width 30 height 16
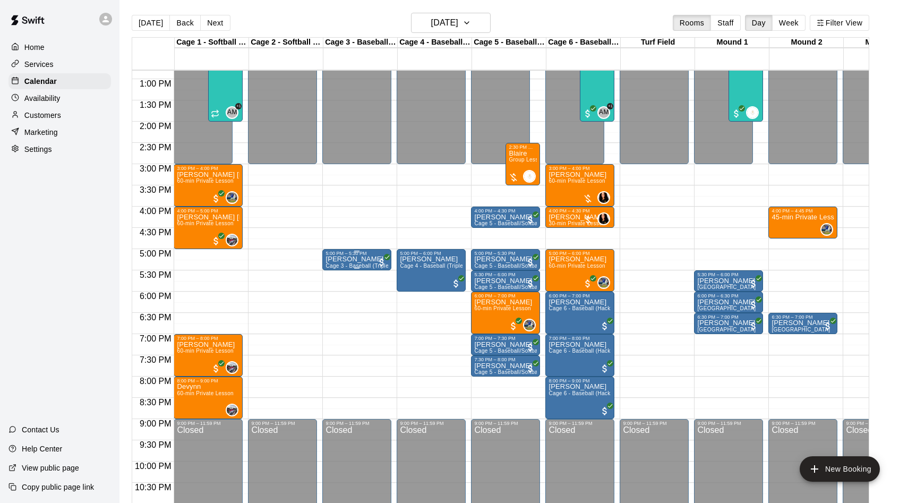
scroll to position [516, 0]
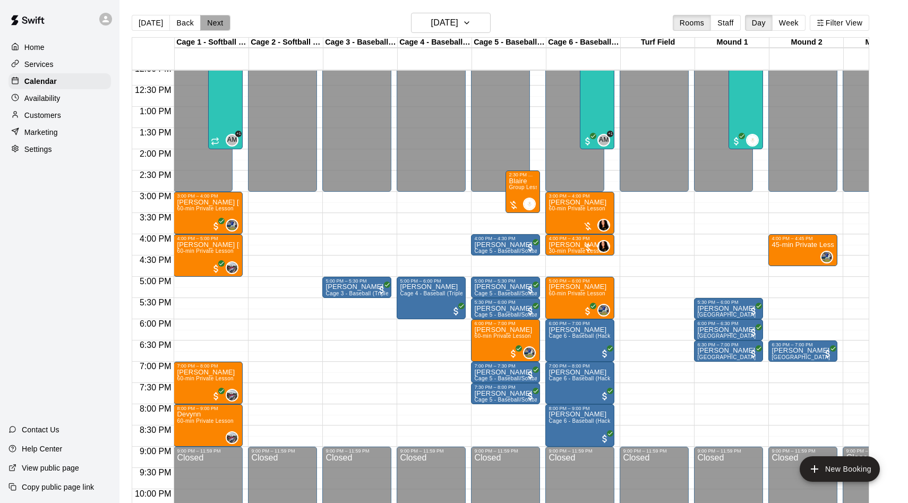
click at [219, 23] on button "Next" at bounding box center [215, 23] width 30 height 16
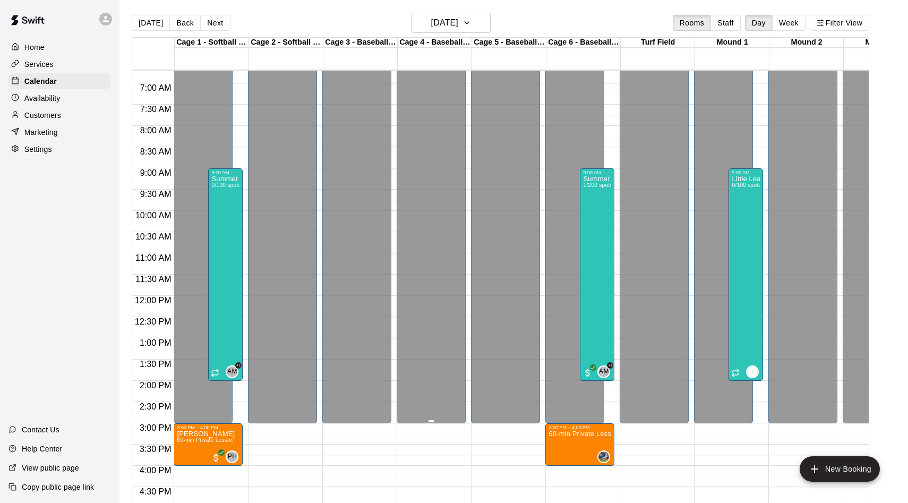
scroll to position [305, 0]
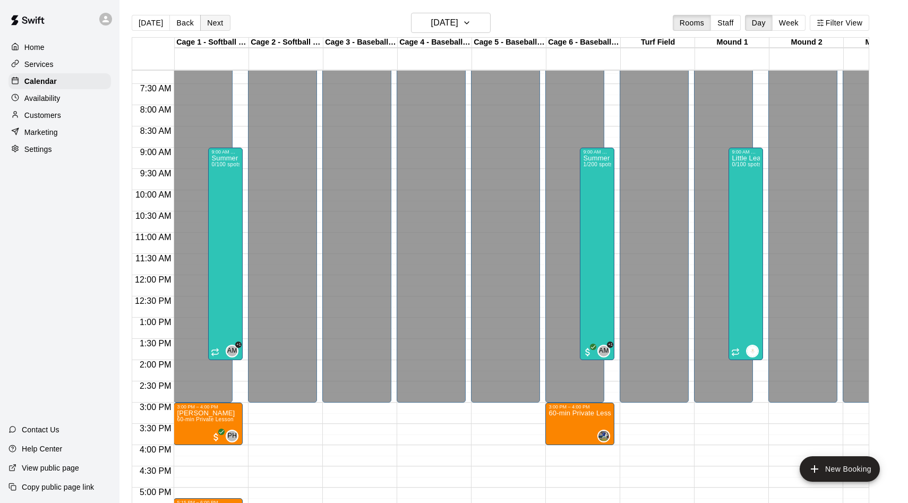
click at [211, 18] on button "Next" at bounding box center [215, 23] width 30 height 16
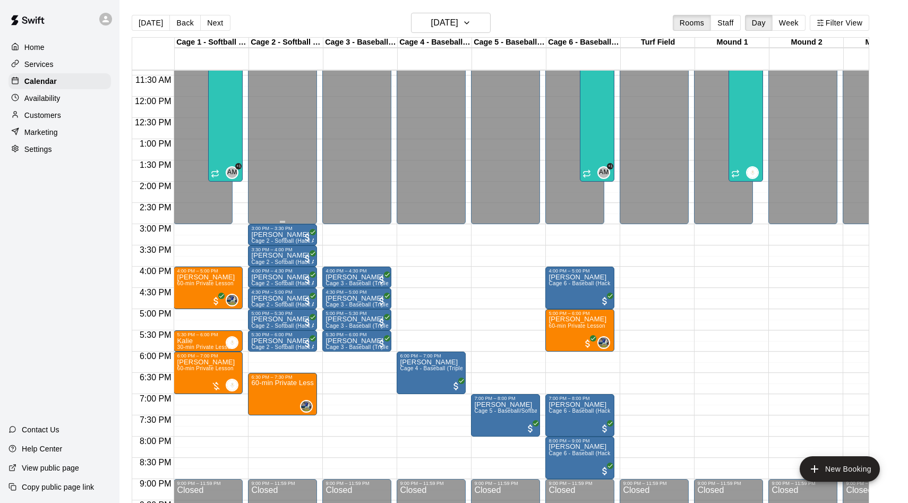
scroll to position [499, 0]
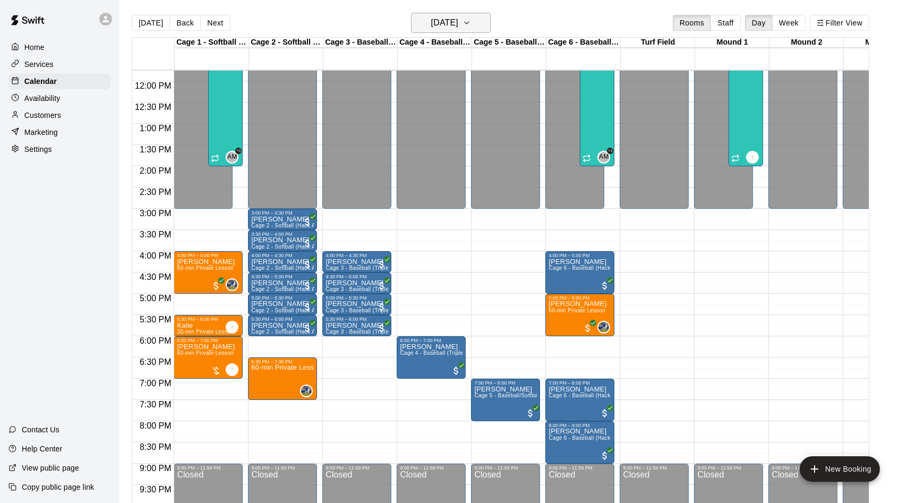
click at [431, 26] on h6 "Friday Aug 15" at bounding box center [444, 22] width 27 height 15
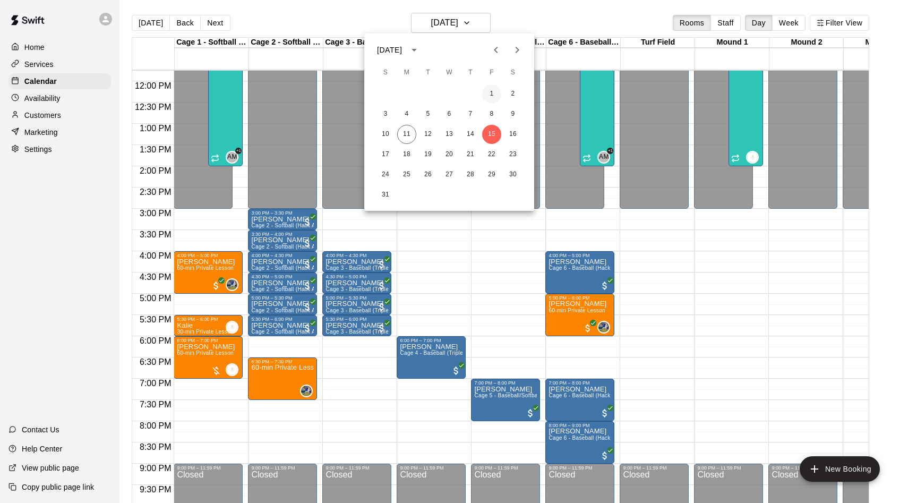
click at [494, 90] on button "1" at bounding box center [491, 93] width 19 height 19
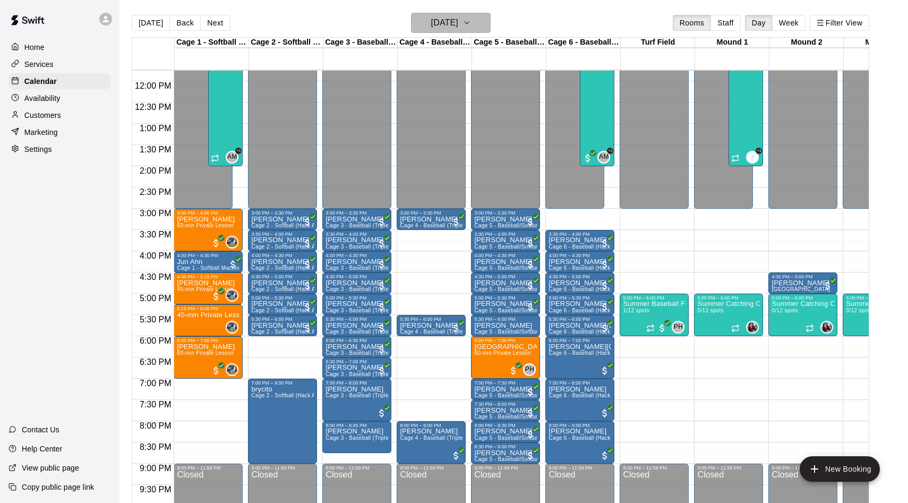
click at [456, 28] on h6 "[DATE]" at bounding box center [444, 22] width 27 height 15
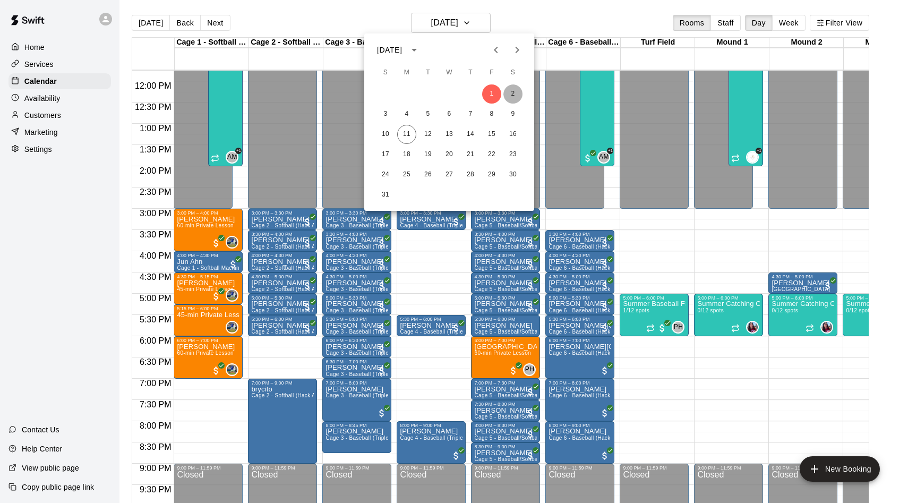
click at [511, 95] on button "2" at bounding box center [512, 93] width 19 height 19
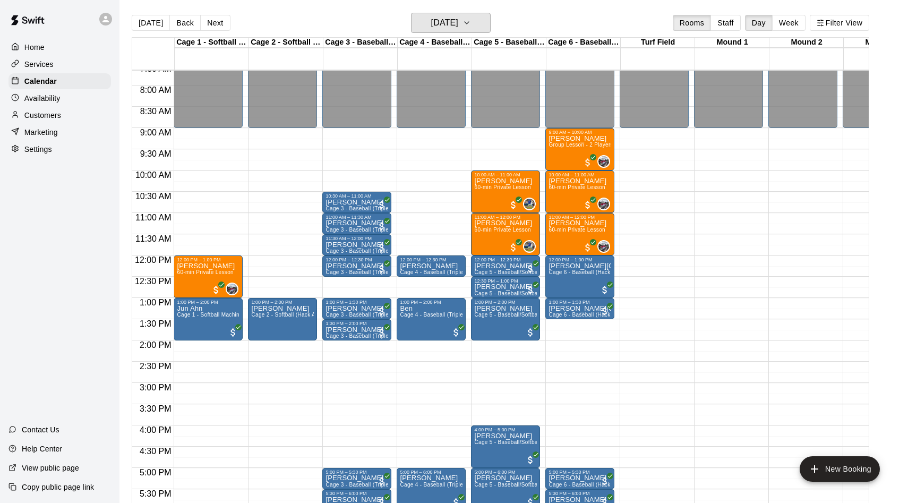
scroll to position [344, 0]
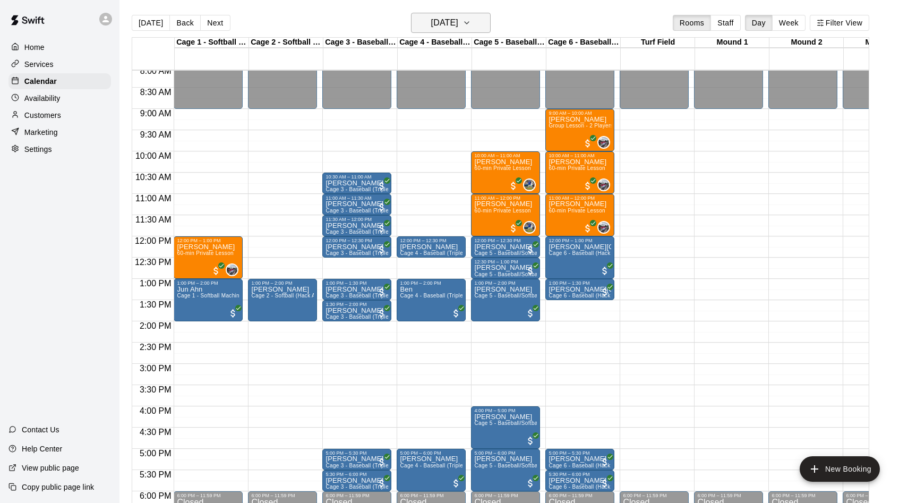
click at [457, 29] on h6 "[DATE]" at bounding box center [444, 22] width 27 height 15
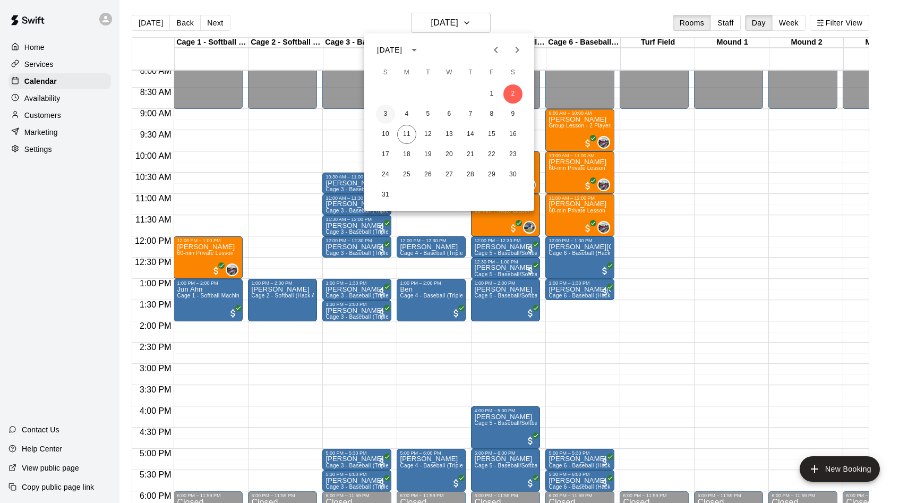
click at [390, 116] on button "3" at bounding box center [385, 114] width 19 height 19
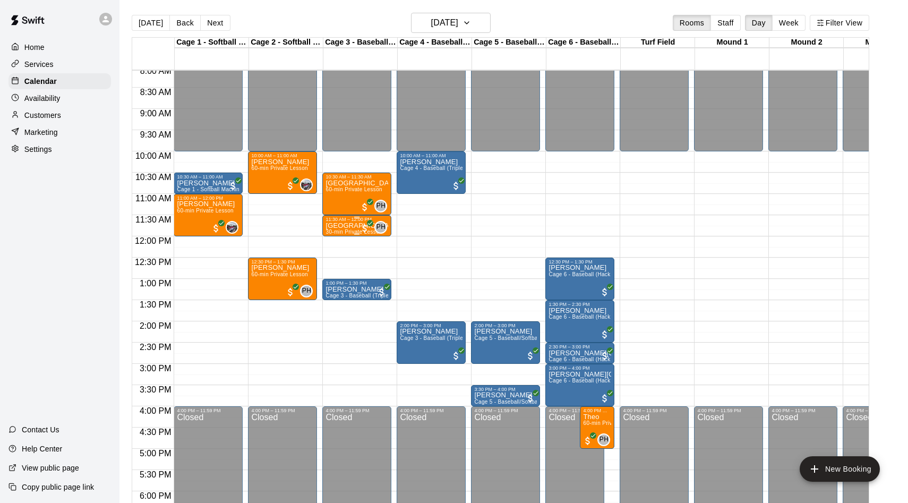
click at [332, 226] on p "[GEOGRAPHIC_DATA]" at bounding box center [357, 226] width 63 height 0
click at [332, 261] on img "edit" at bounding box center [337, 262] width 12 height 12
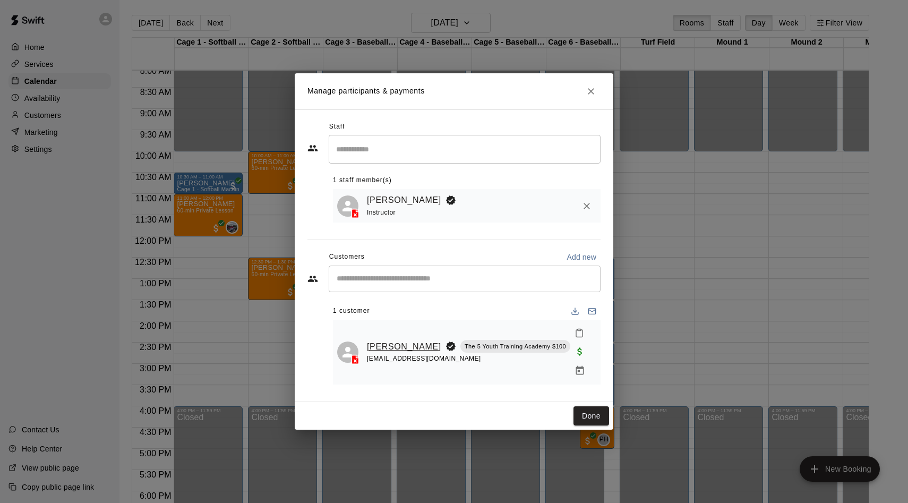
click at [384, 347] on link "Alfred Serpas" at bounding box center [404, 347] width 74 height 14
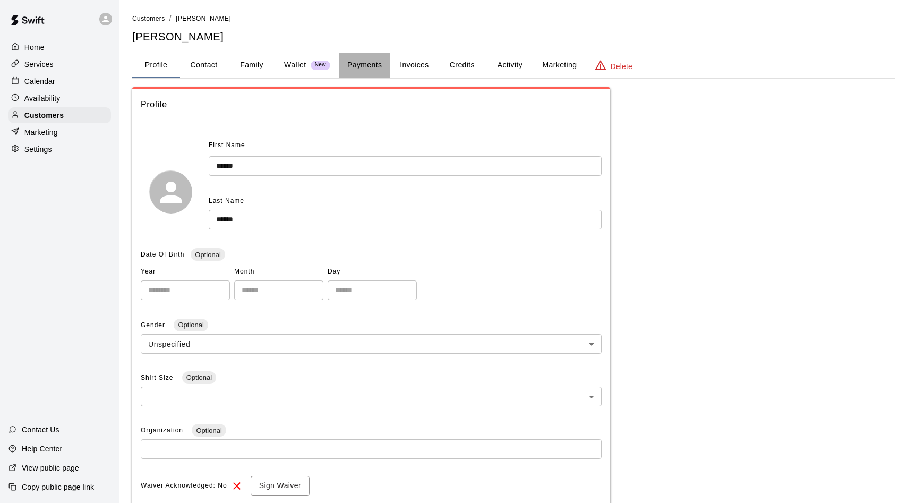
click at [364, 67] on button "Payments" at bounding box center [365, 65] width 52 height 25
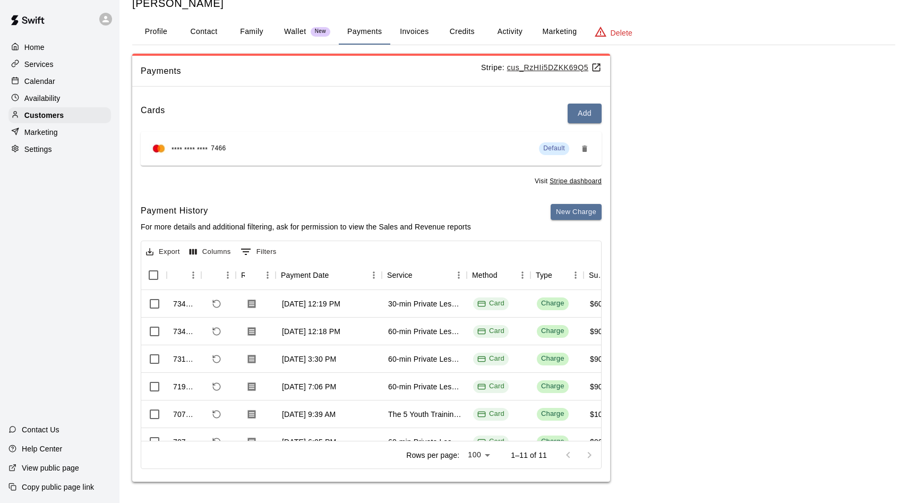
scroll to position [0, 63]
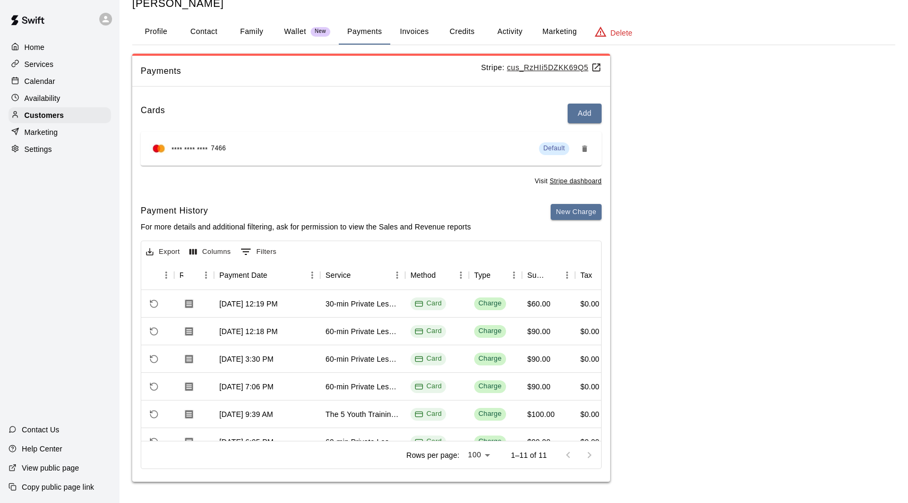
click at [67, 81] on div "Calendar" at bounding box center [59, 81] width 102 height 16
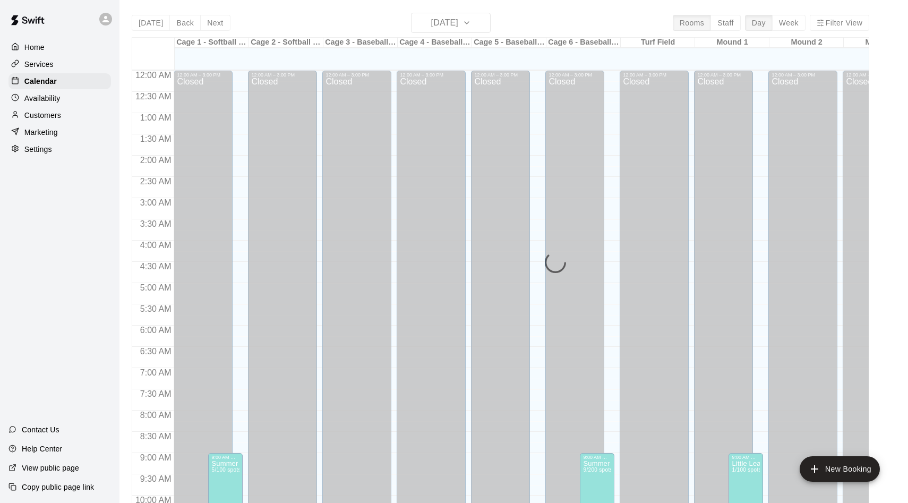
scroll to position [544, 0]
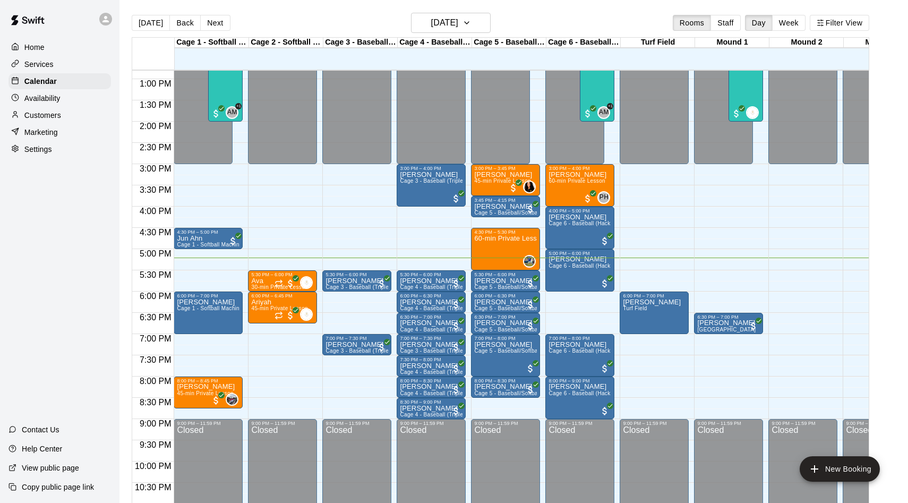
click at [437, 34] on div "Today Back Next Monday Aug 11 Rooms Staff Day Week Filter View" at bounding box center [501, 25] width 738 height 24
click at [436, 27] on h6 "[DATE]" at bounding box center [444, 22] width 27 height 15
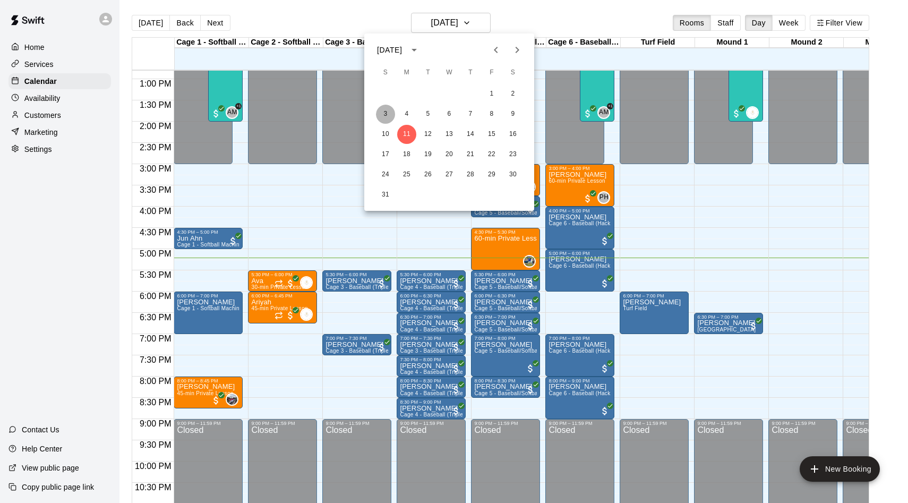
click at [390, 110] on button "3" at bounding box center [385, 114] width 19 height 19
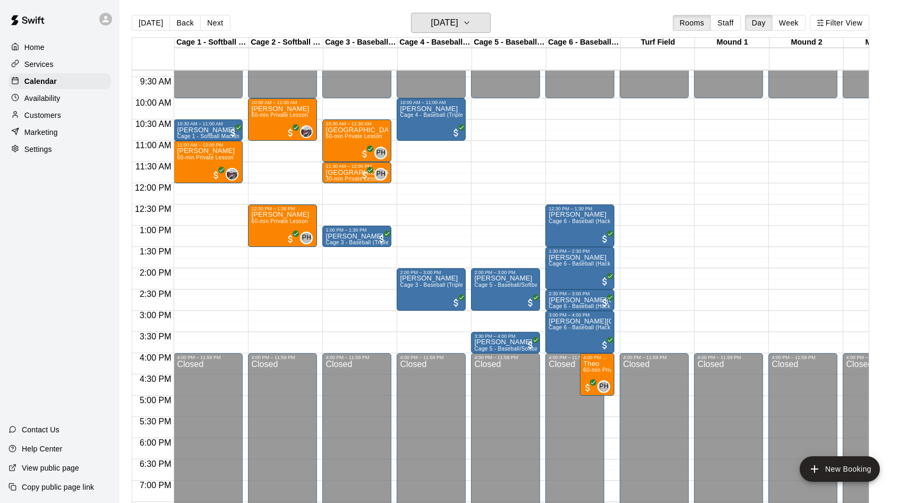
scroll to position [375, 0]
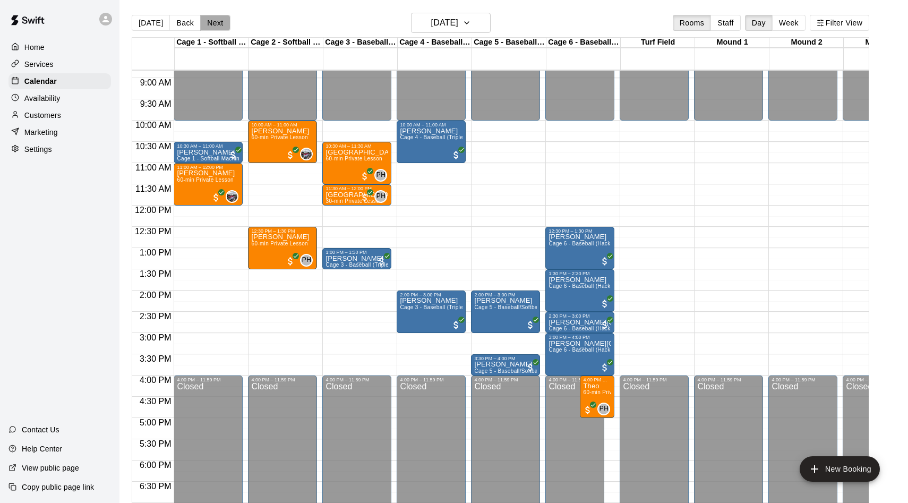
click at [211, 24] on button "Next" at bounding box center [215, 23] width 30 height 16
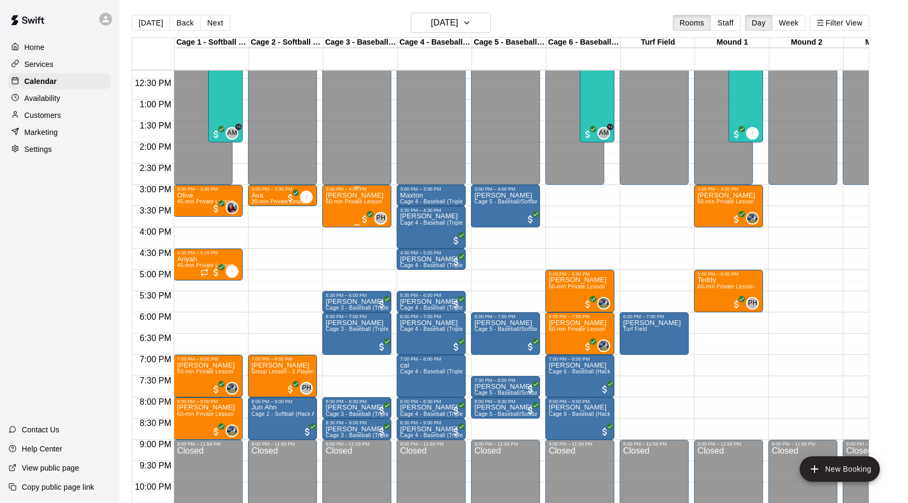
scroll to position [545, 0]
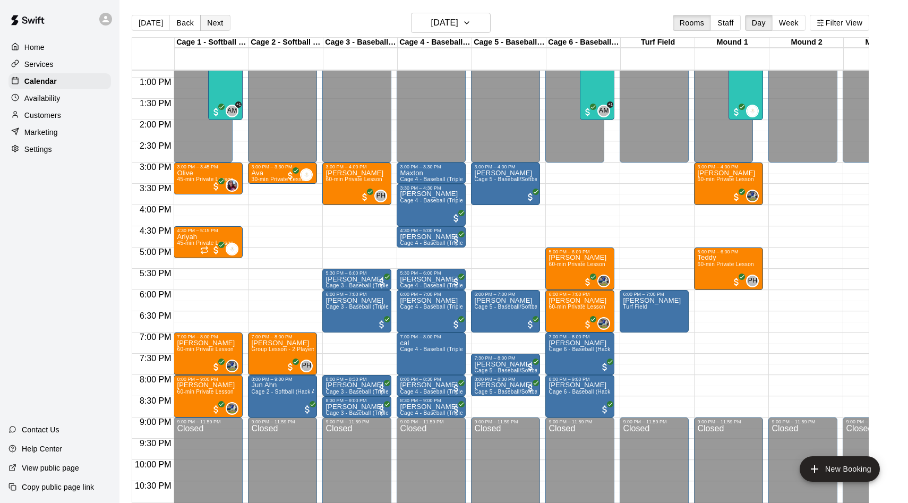
click at [222, 20] on button "Next" at bounding box center [215, 23] width 30 height 16
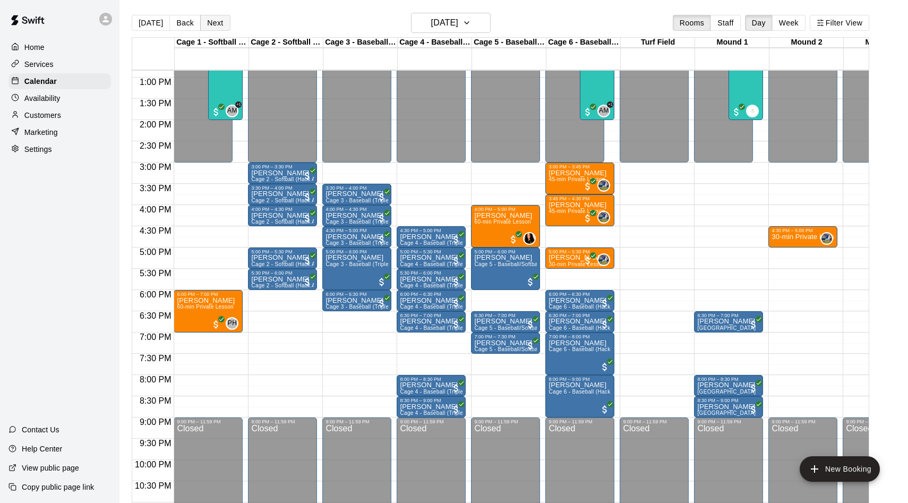
click at [224, 25] on button "Next" at bounding box center [215, 23] width 30 height 16
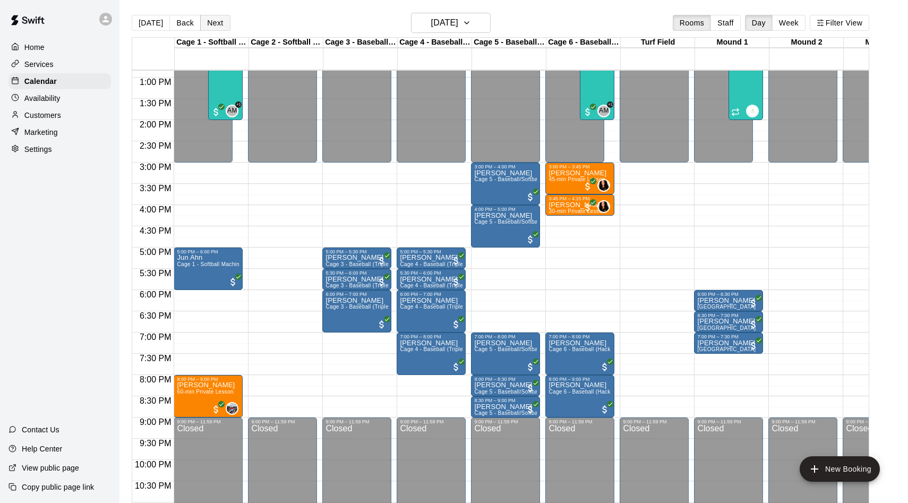
click at [214, 23] on button "Next" at bounding box center [215, 23] width 30 height 16
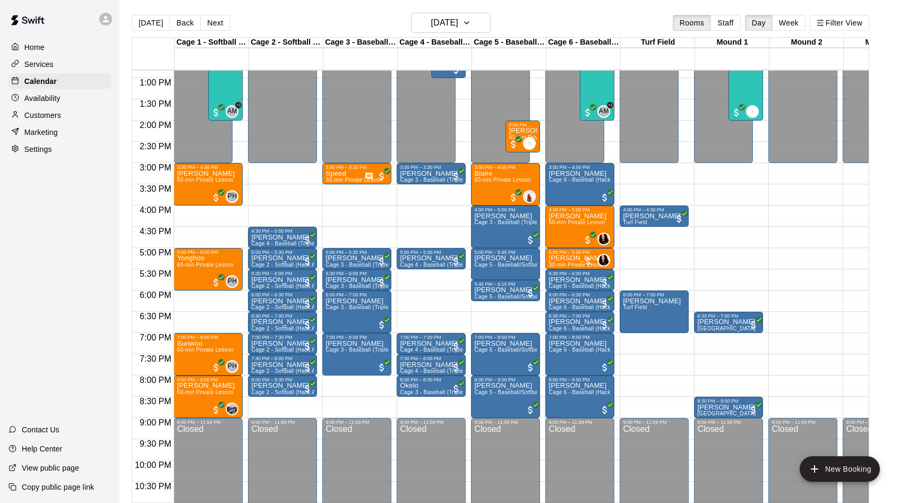
scroll to position [551, 0]
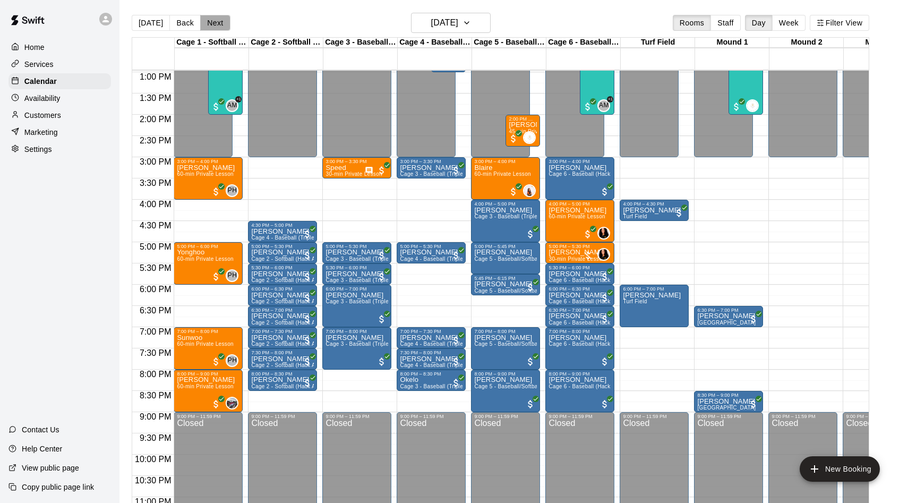
click at [219, 30] on button "Next" at bounding box center [215, 23] width 30 height 16
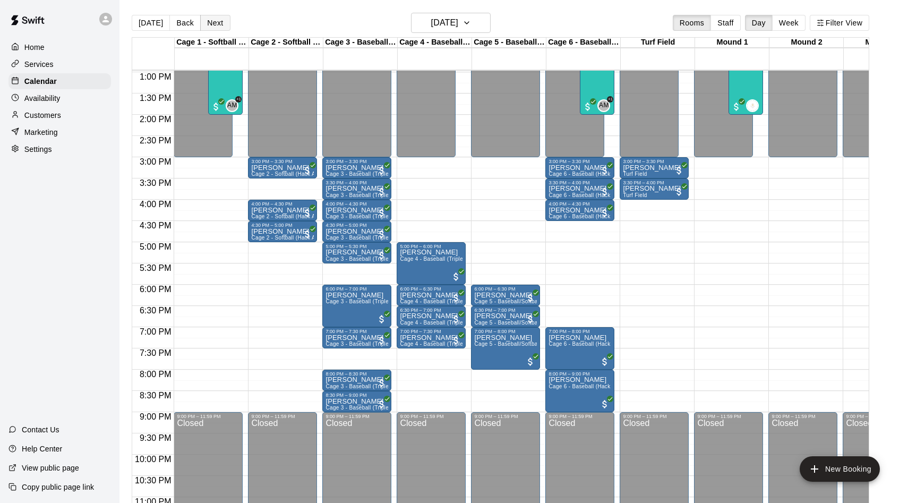
click at [212, 23] on button "Next" at bounding box center [215, 23] width 30 height 16
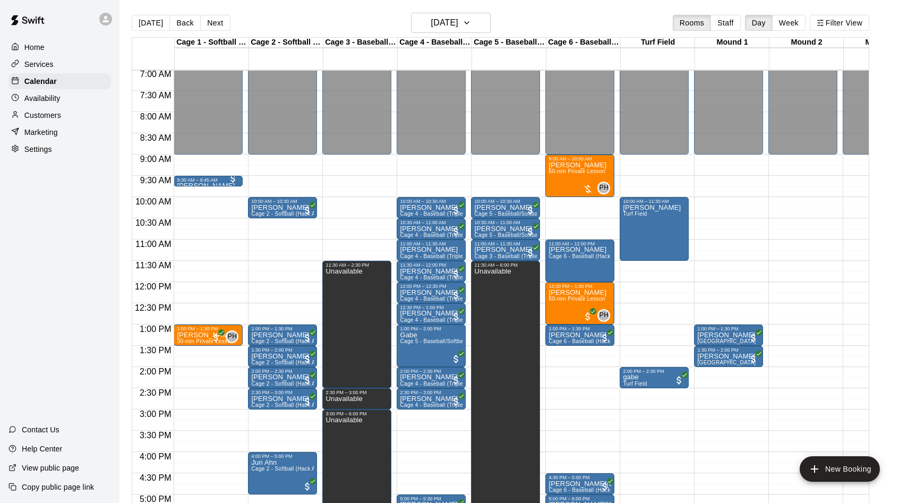
scroll to position [292, 0]
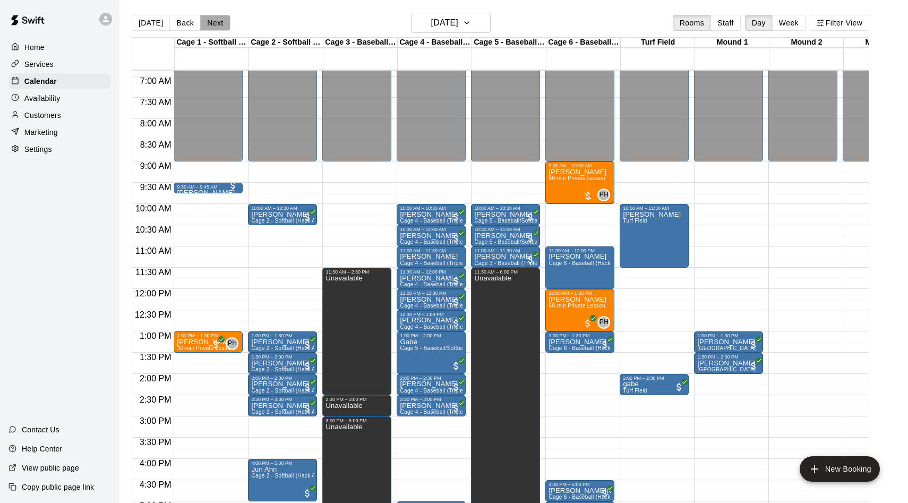
click at [222, 25] on button "Next" at bounding box center [215, 23] width 30 height 16
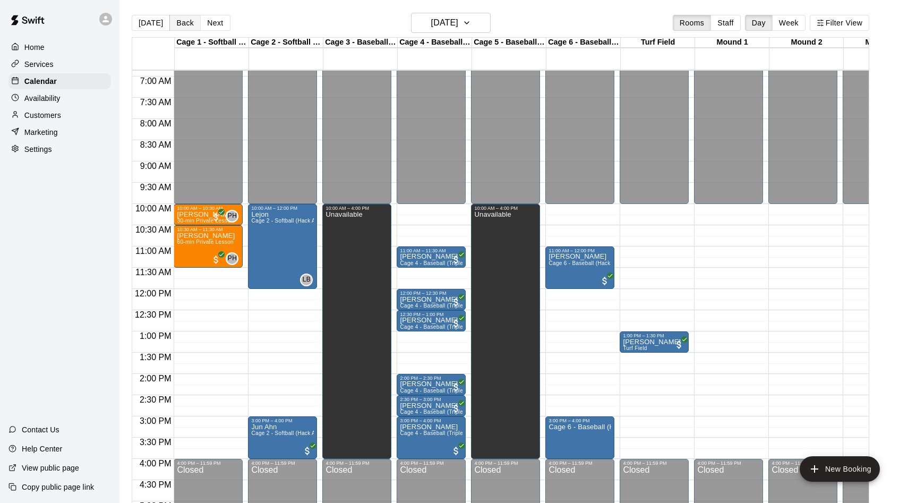
click at [185, 19] on button "Back" at bounding box center [184, 23] width 31 height 16
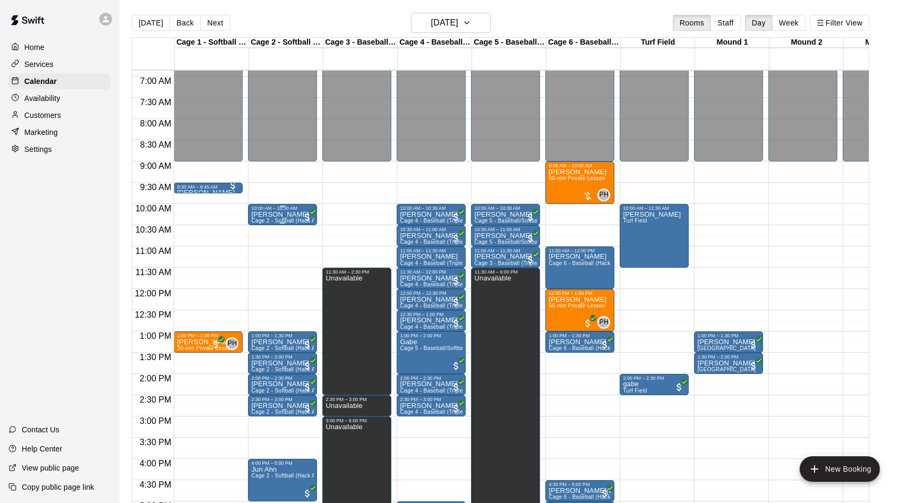
click at [275, 215] on p "[PERSON_NAME]" at bounding box center [282, 215] width 63 height 0
click at [265, 252] on img "edit" at bounding box center [262, 251] width 12 height 12
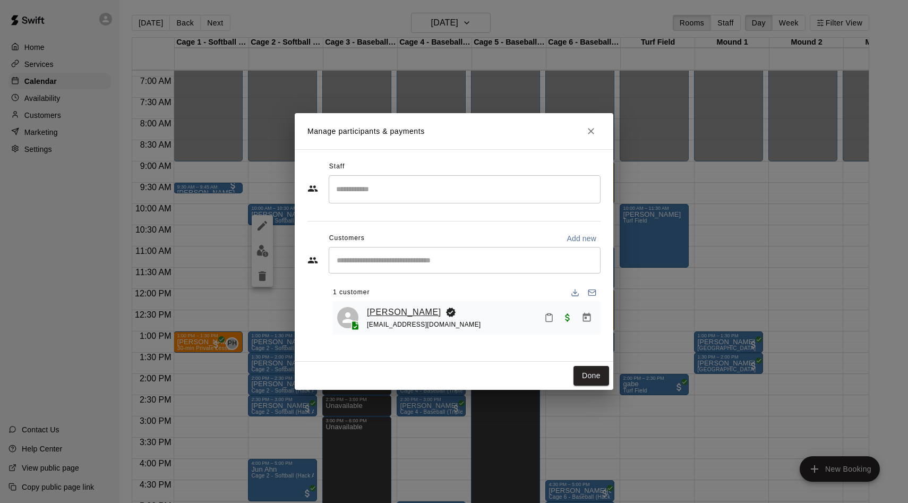
click at [400, 312] on link "[PERSON_NAME]" at bounding box center [404, 312] width 74 height 14
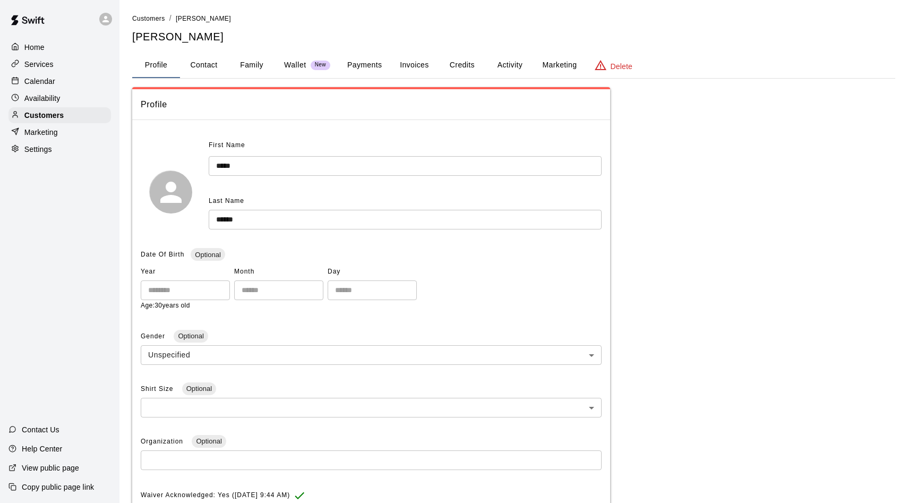
click at [50, 88] on div "Calendar" at bounding box center [59, 81] width 102 height 16
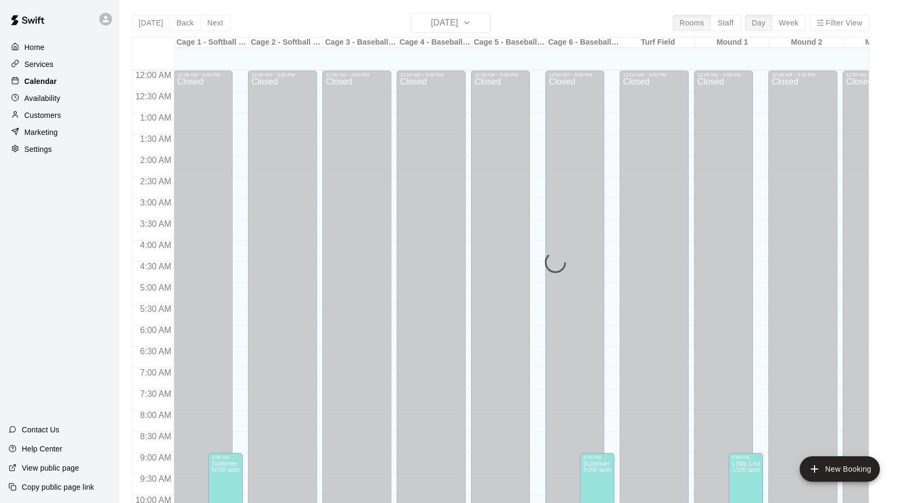
scroll to position [544, 0]
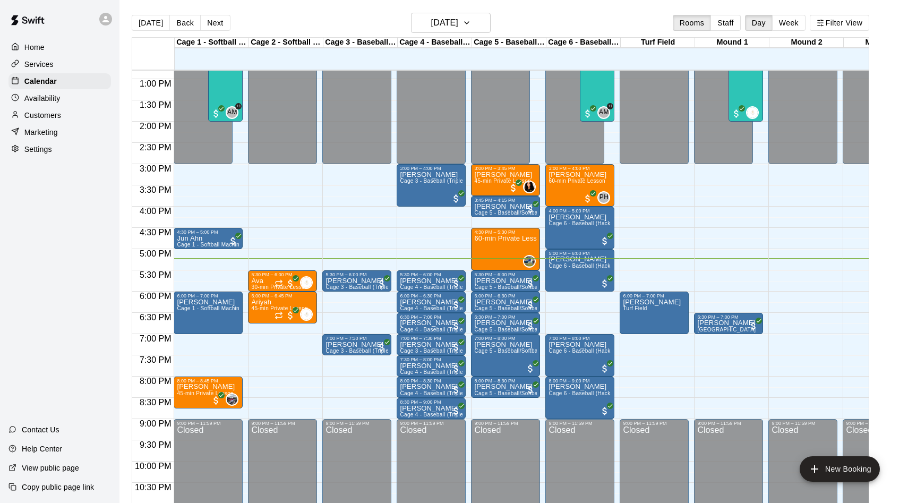
click at [427, 35] on div "Today Back Next Monday Aug 11 Rooms Staff Day Week Filter View" at bounding box center [501, 25] width 738 height 24
click at [431, 24] on h6 "[DATE]" at bounding box center [444, 22] width 27 height 15
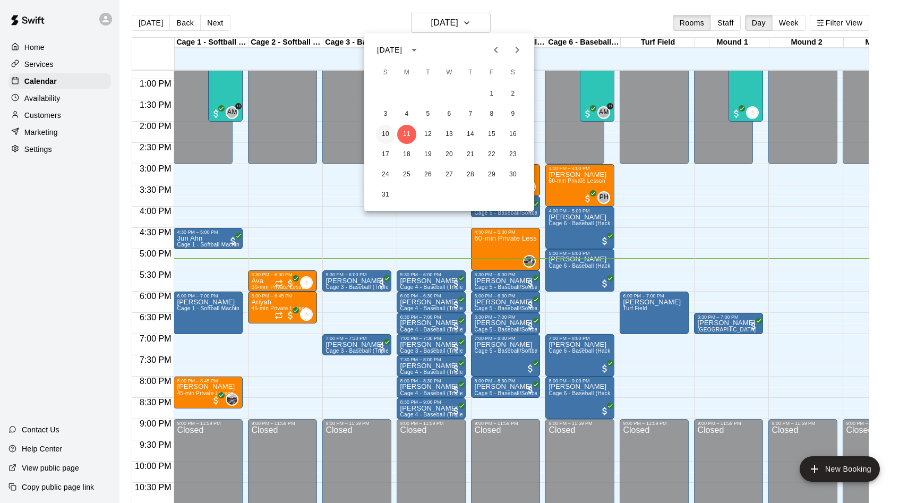
click at [387, 131] on button "10" at bounding box center [385, 134] width 19 height 19
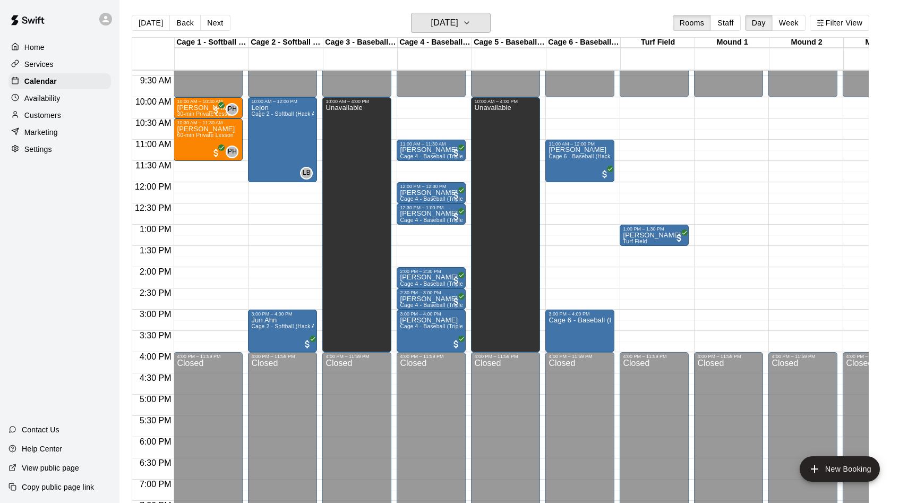
scroll to position [377, 0]
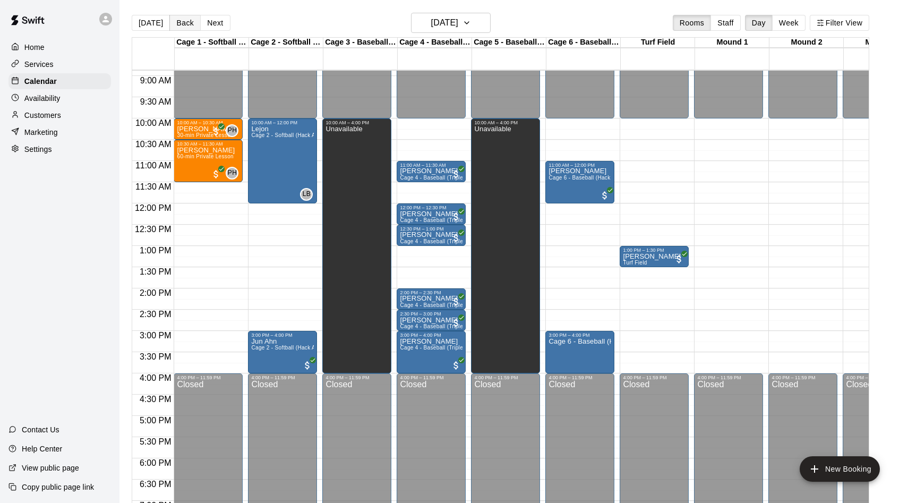
click at [181, 23] on button "Back" at bounding box center [184, 23] width 31 height 16
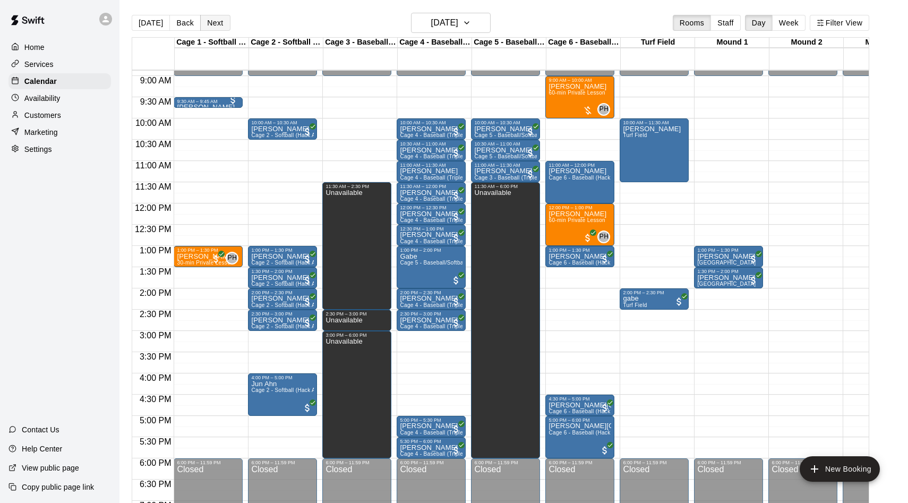
click at [211, 30] on button "Next" at bounding box center [215, 23] width 30 height 16
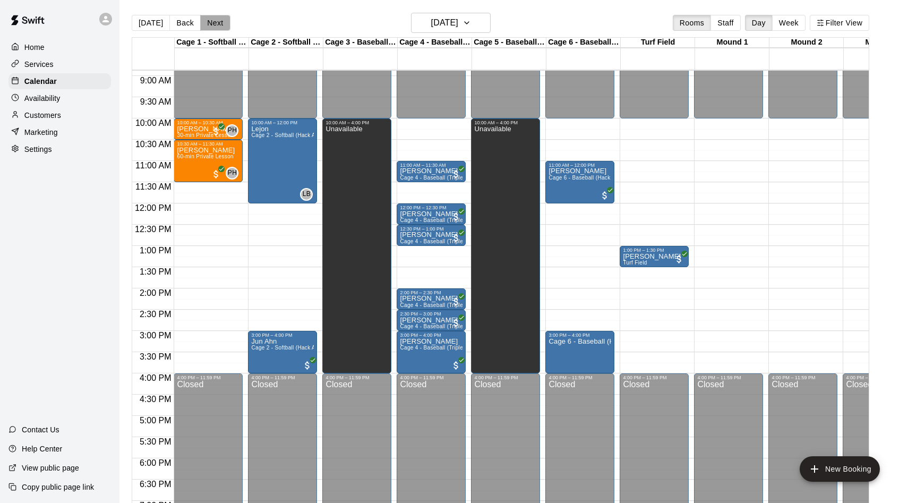
click at [204, 23] on button "Next" at bounding box center [215, 23] width 30 height 16
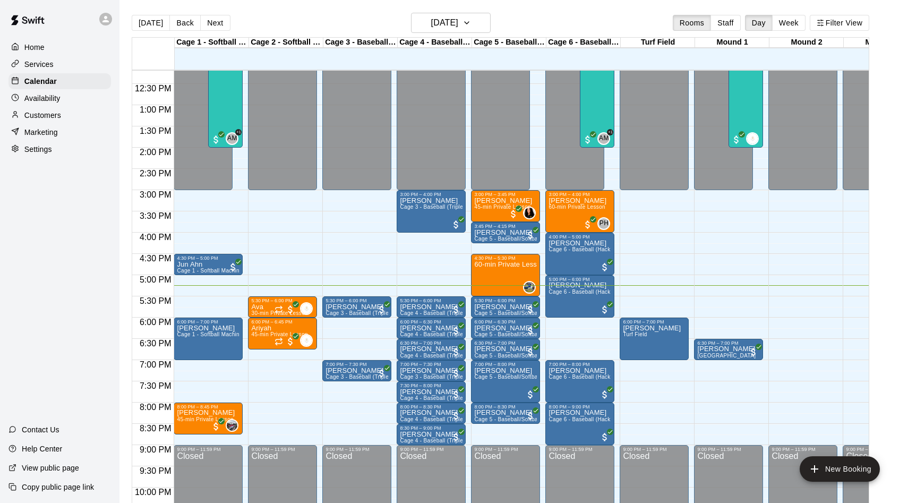
scroll to position [519, 0]
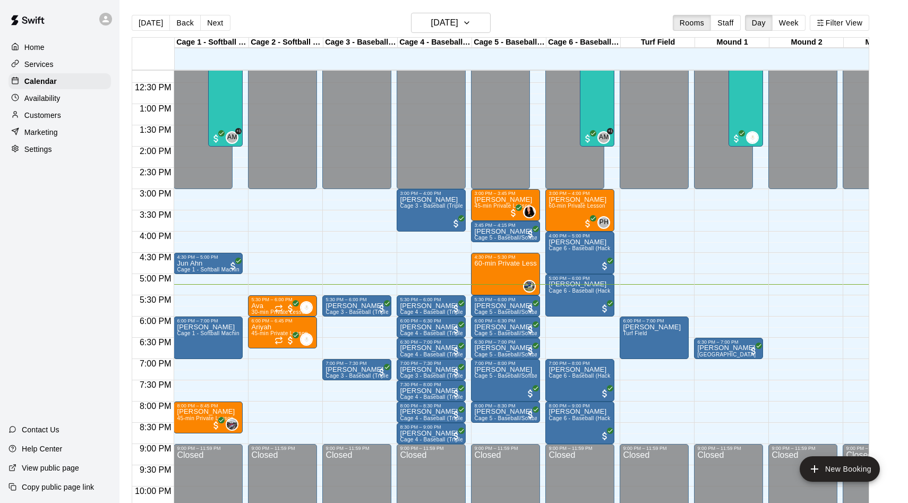
click at [215, 14] on div "Today Back Next Monday Aug 11 Rooms Staff Day Week Filter View" at bounding box center [501, 25] width 738 height 24
click at [215, 21] on button "Next" at bounding box center [215, 23] width 30 height 16
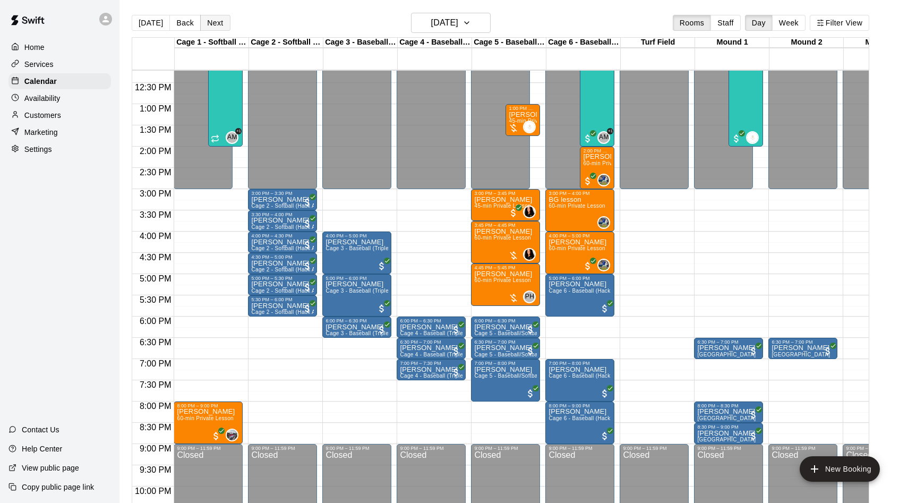
click at [221, 27] on button "Next" at bounding box center [215, 23] width 30 height 16
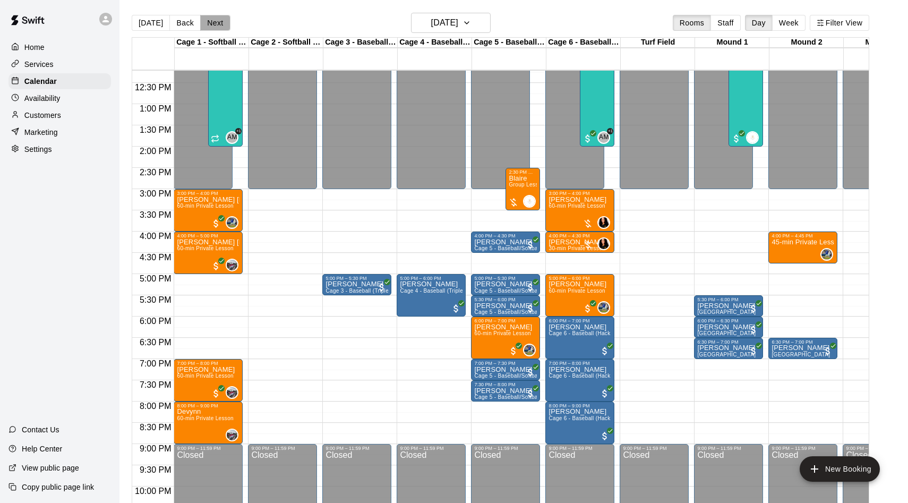
click at [221, 27] on button "Next" at bounding box center [215, 23] width 30 height 16
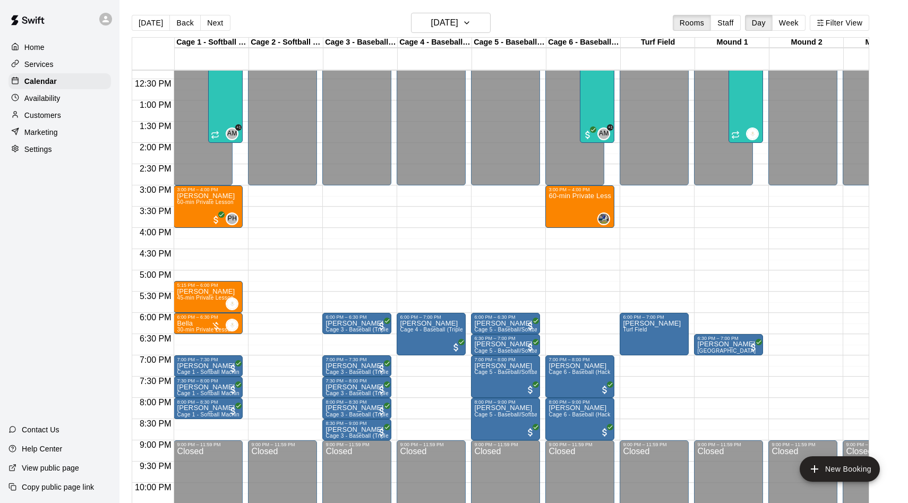
scroll to position [525, 0]
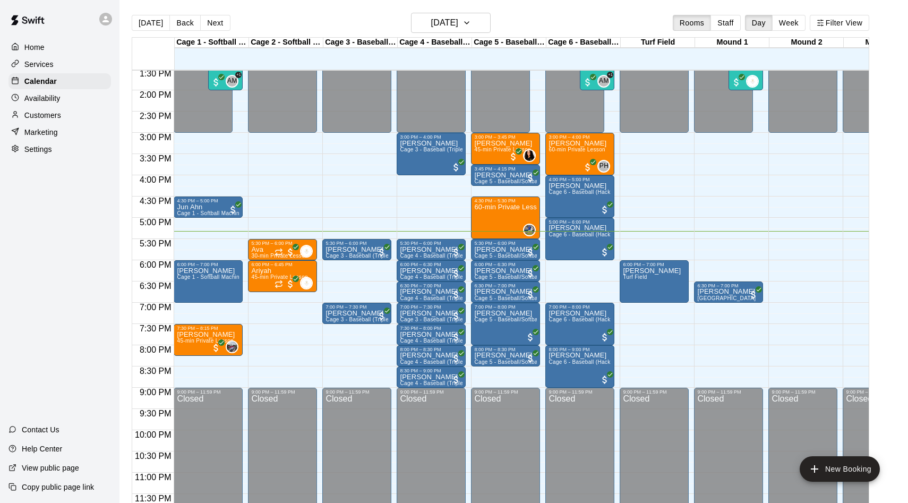
scroll to position [17, 0]
